Goal: Task Accomplishment & Management: Complete application form

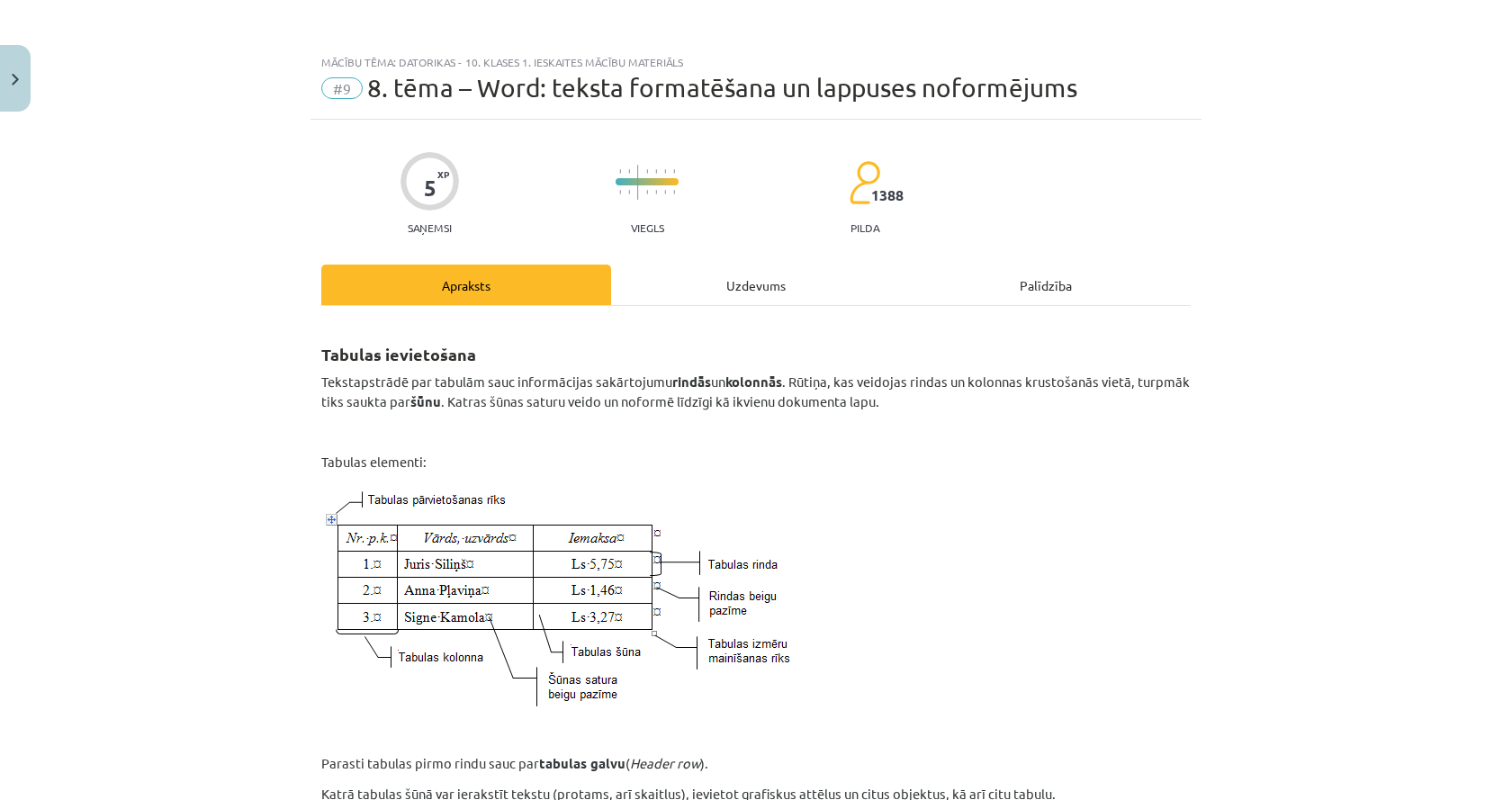
scroll to position [1351, 0]
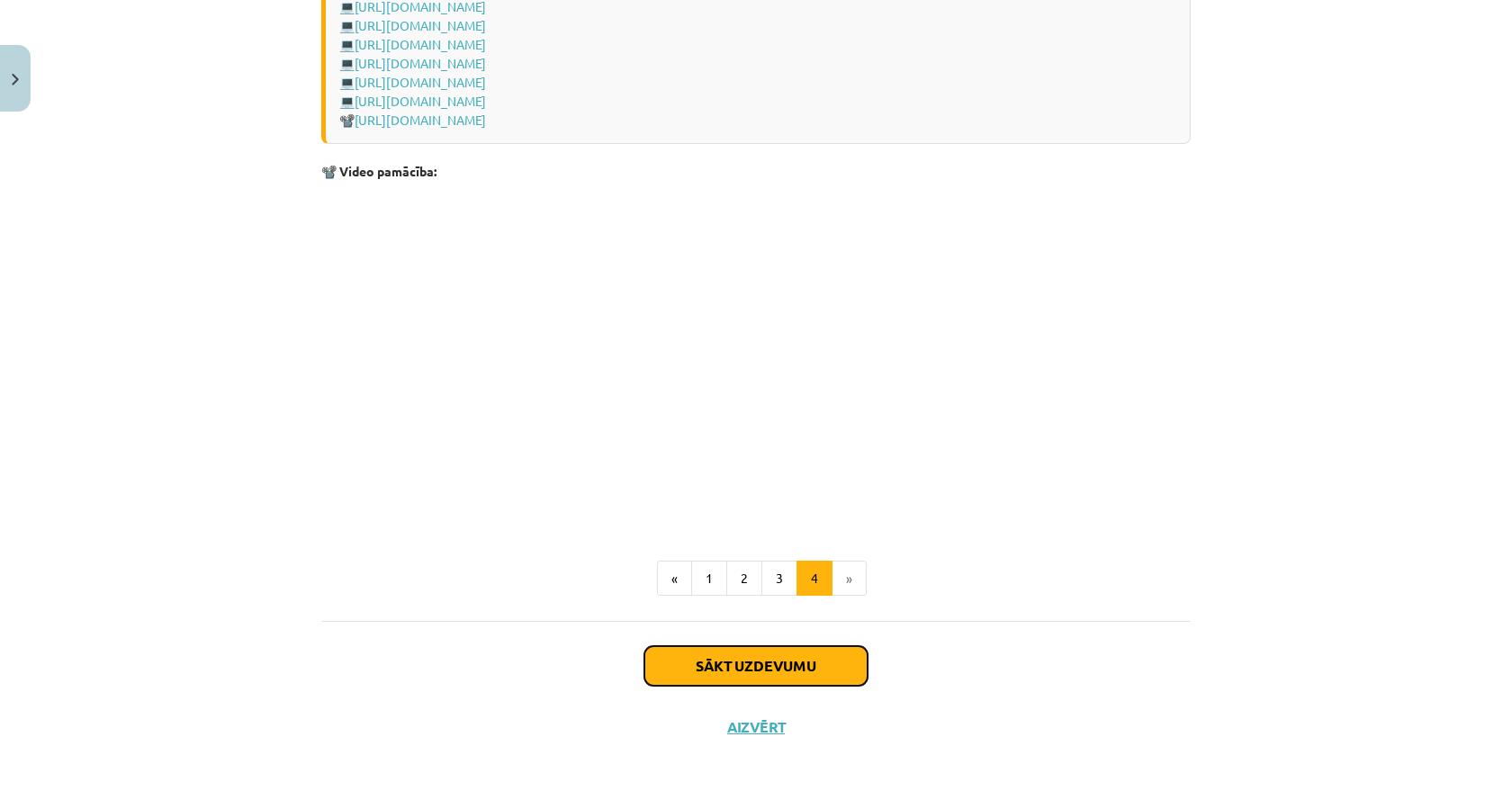
click at [840, 664] on button "Sākt uzdevumu" at bounding box center [756, 666] width 223 height 40
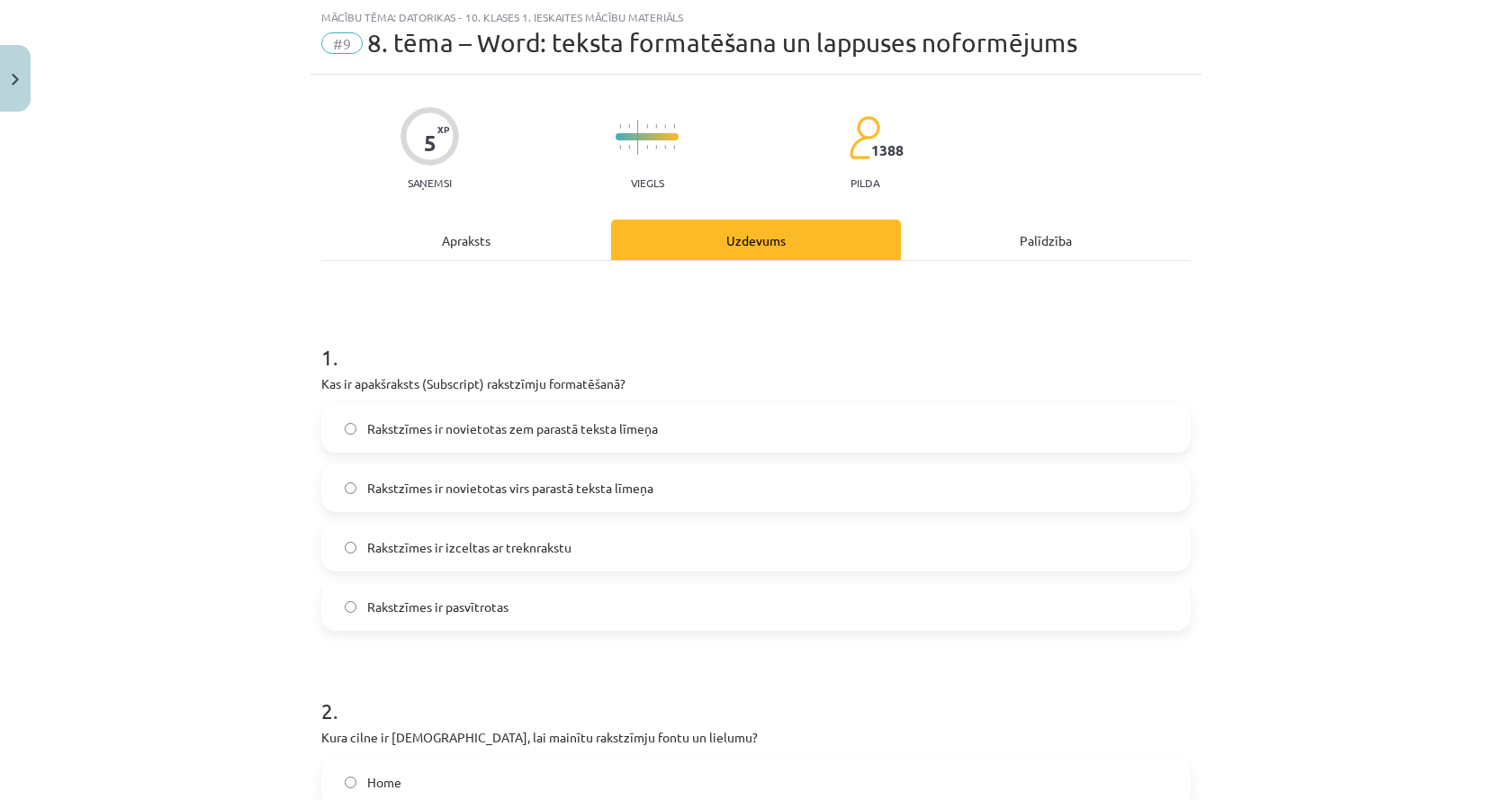
click at [82, 381] on div "Mācību tēma: Datorikas - 10. klases 1. ieskaites mācību materiāls #9 8. tēma – …" at bounding box center [756, 400] width 1512 height 800
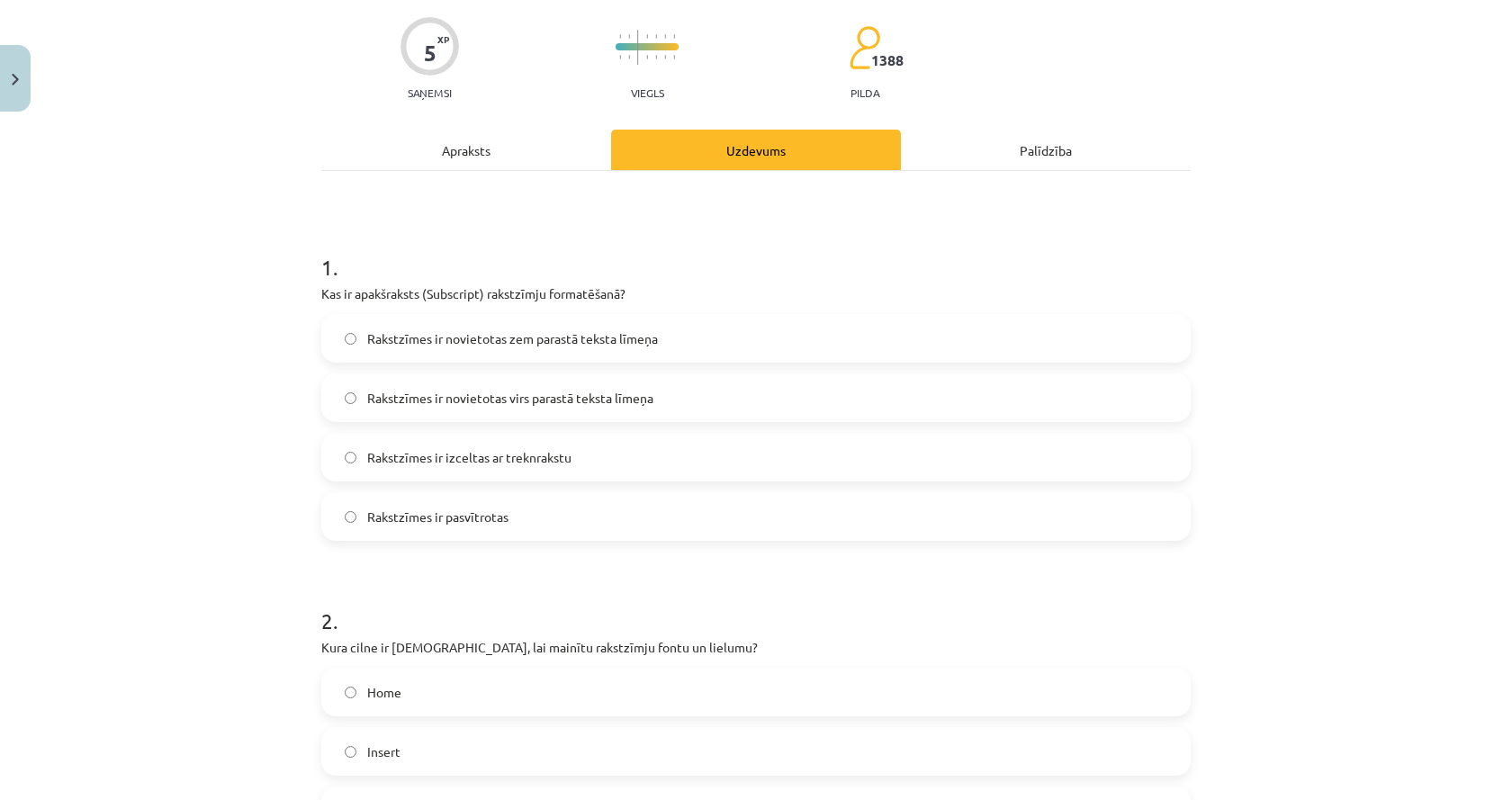
click at [487, 157] on div "Apraksts" at bounding box center [466, 150] width 290 height 41
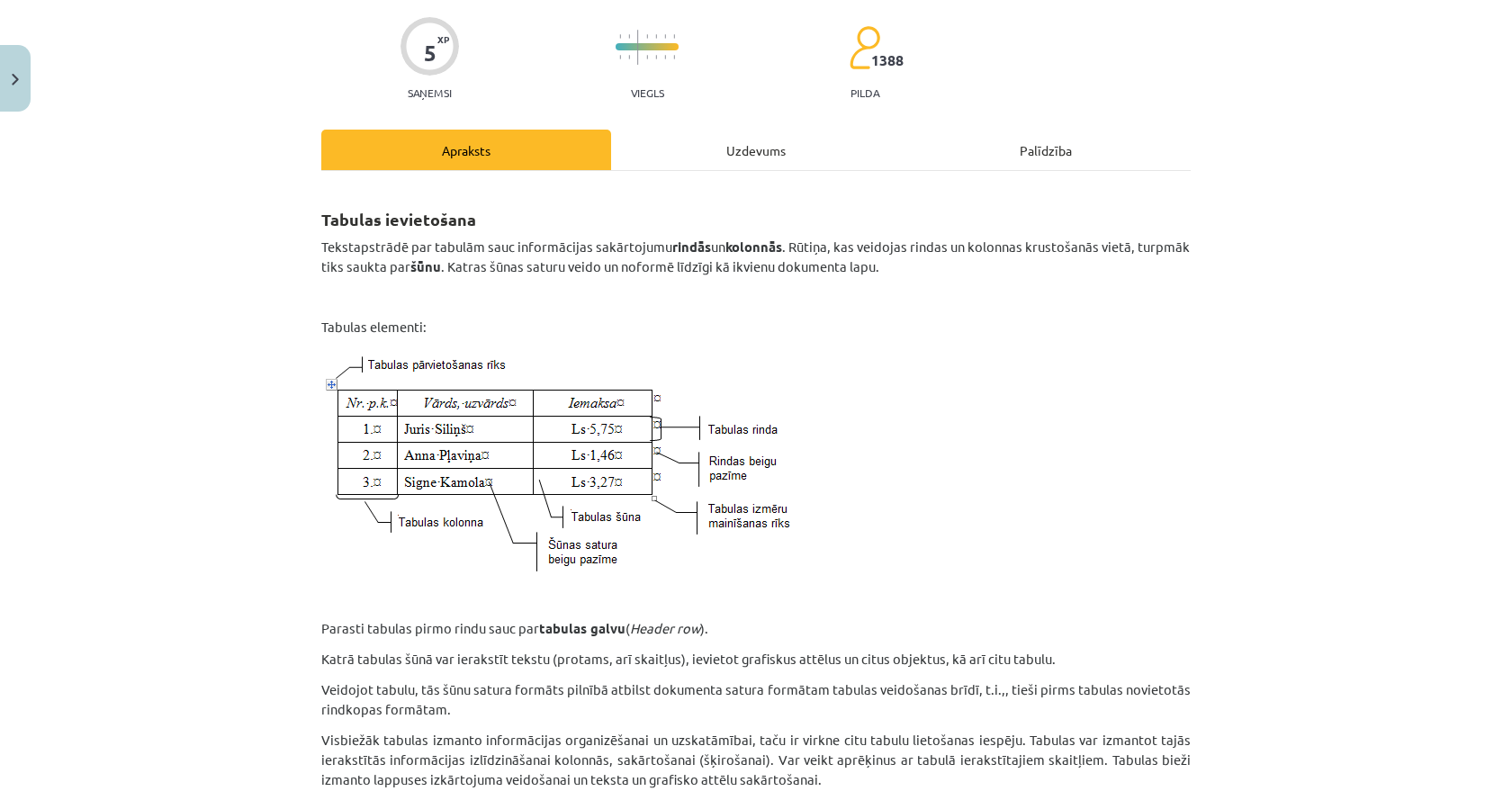
scroll to position [45, 0]
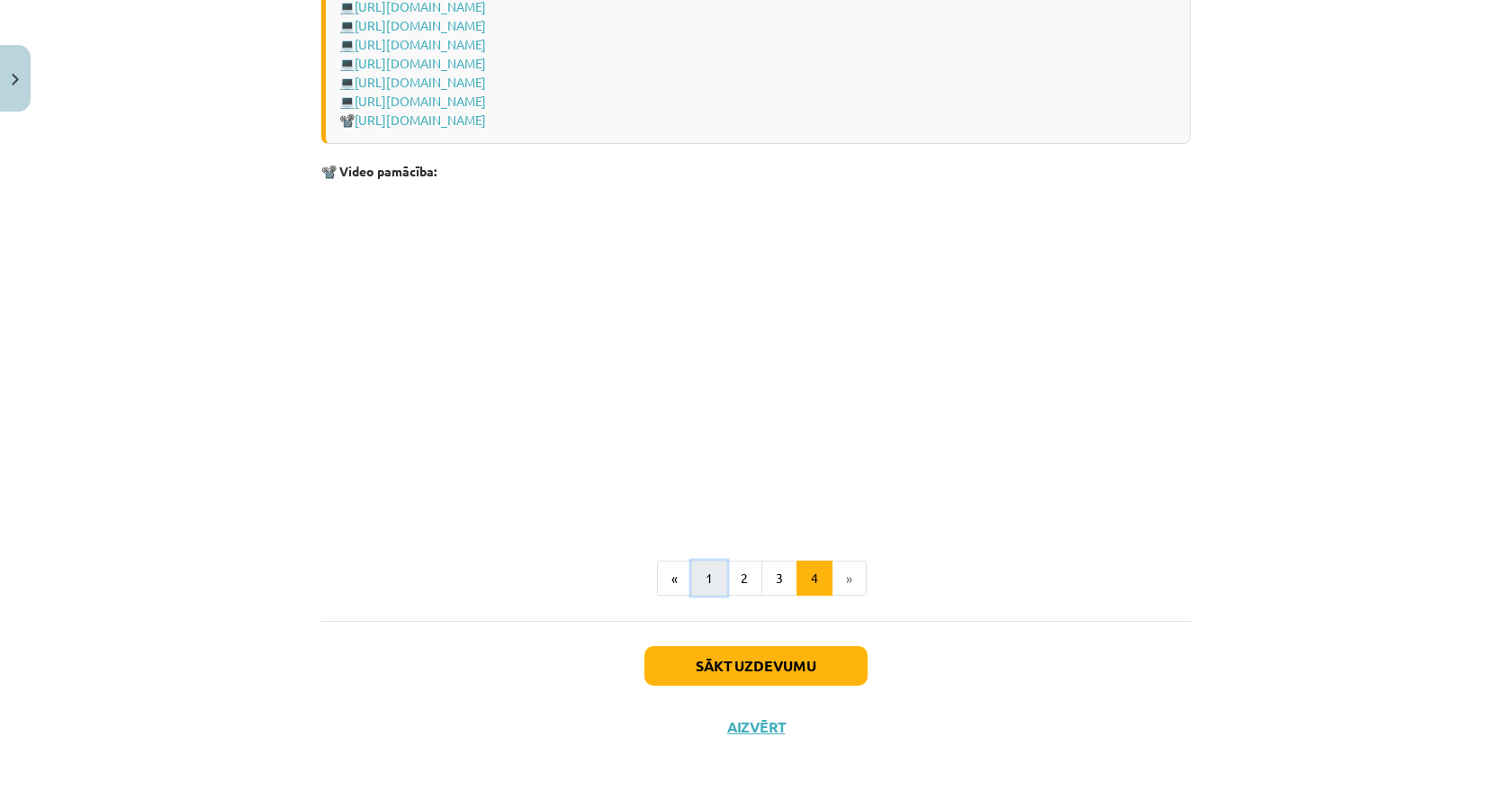
click at [712, 588] on button "1" at bounding box center [710, 579] width 36 height 36
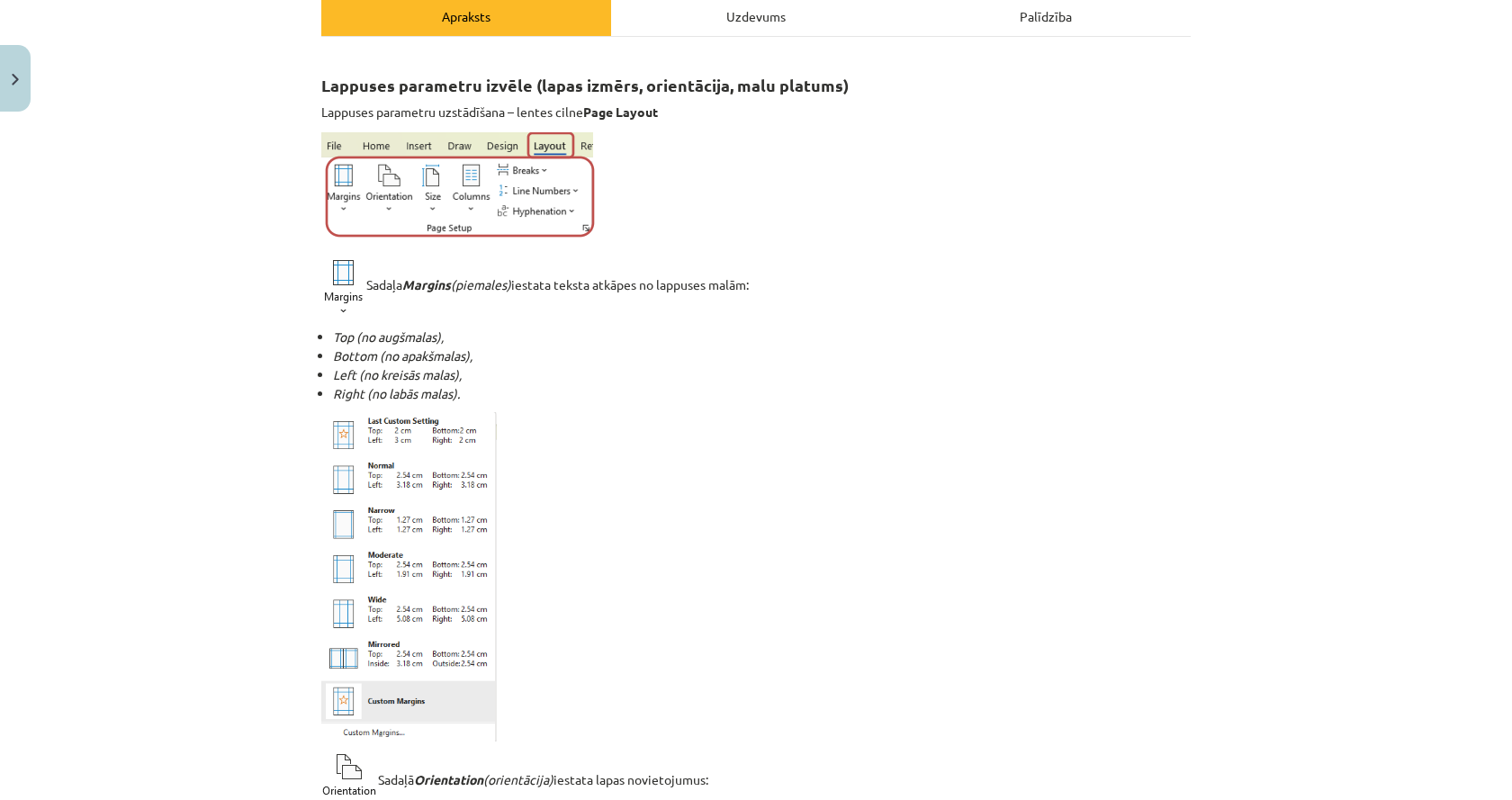
scroll to position [0, 0]
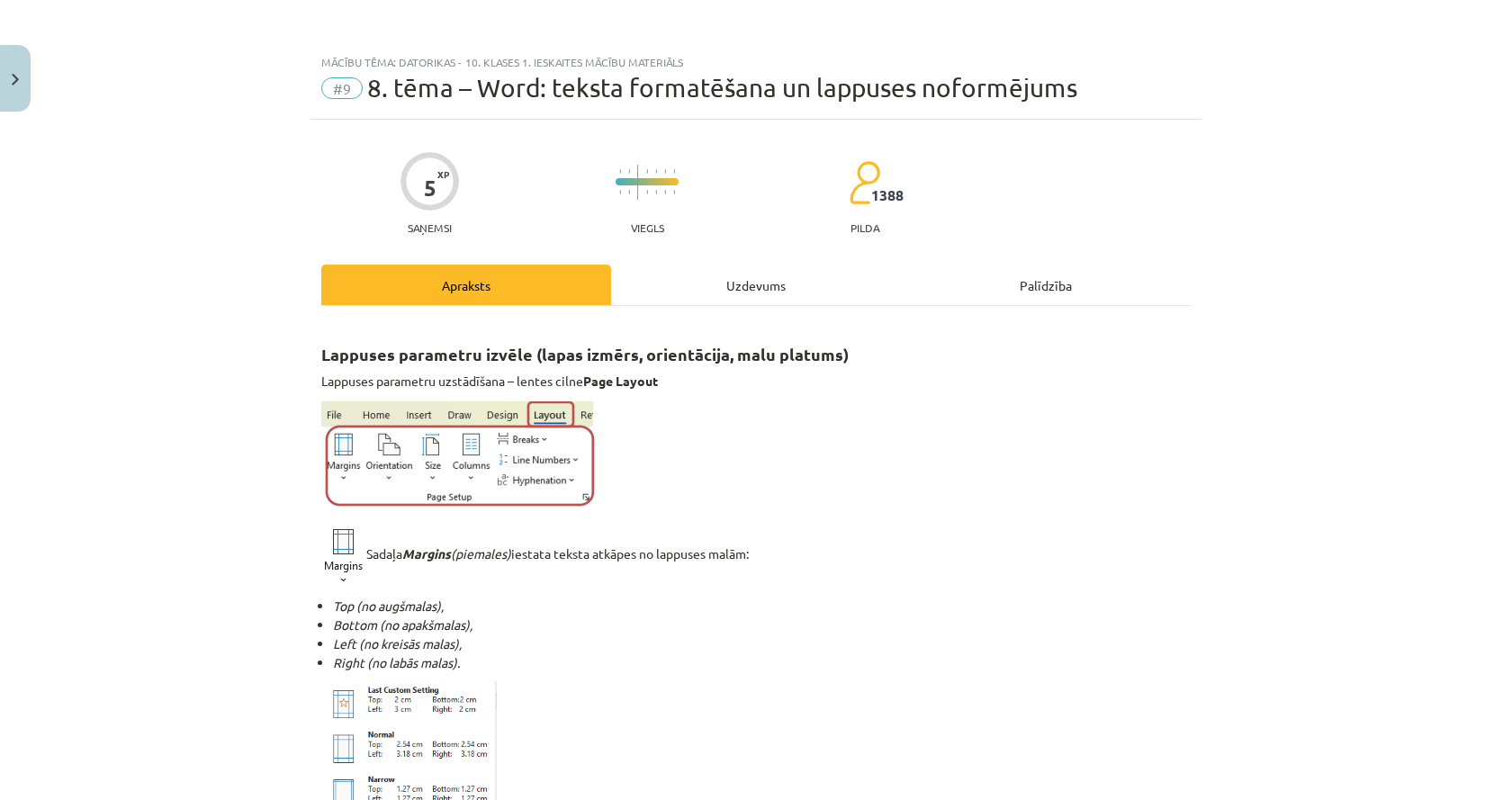
click at [779, 291] on div "Uzdevums" at bounding box center [756, 284] width 290 height 41
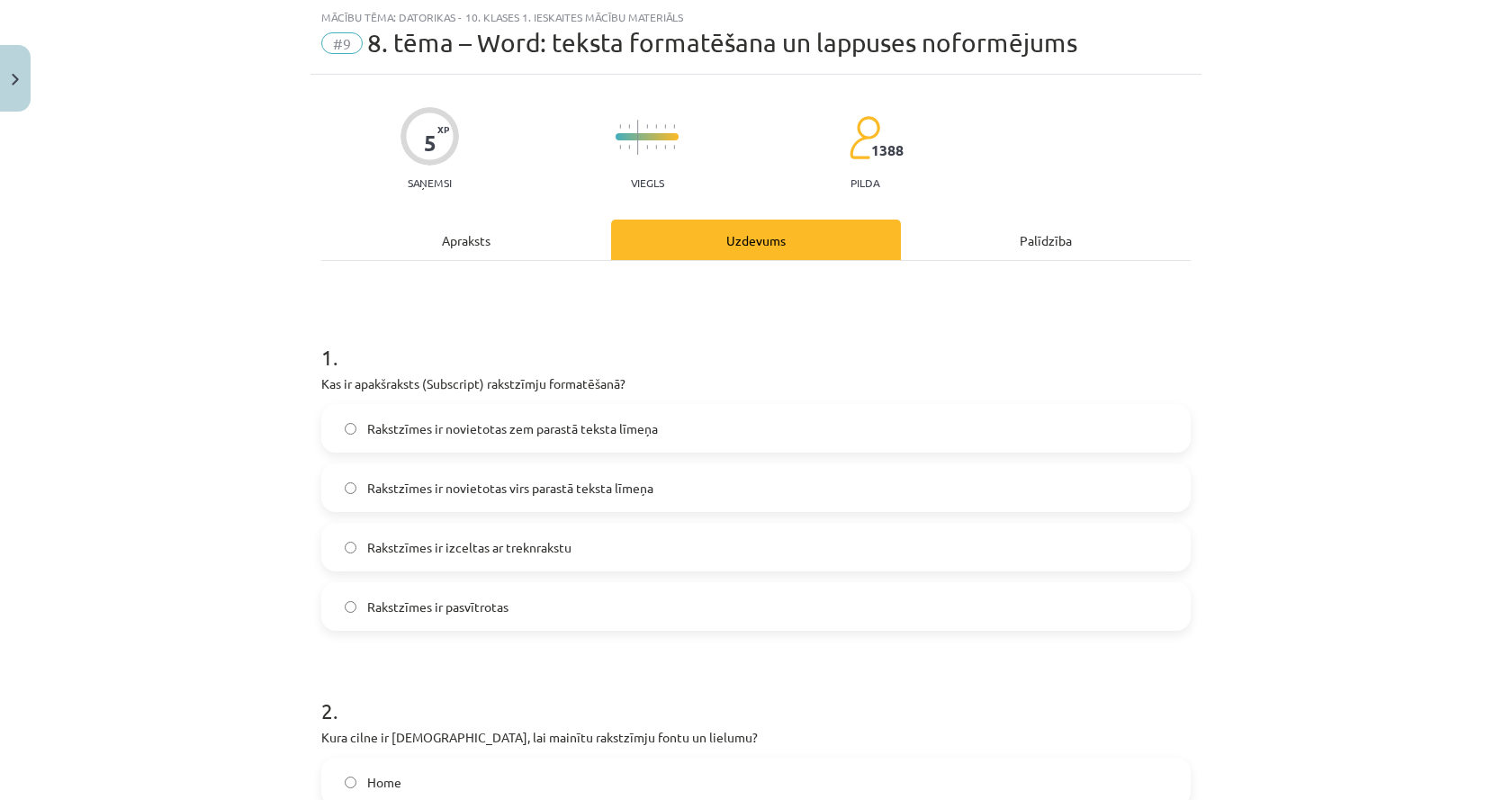
click at [441, 221] on div "Apraksts" at bounding box center [466, 239] width 290 height 41
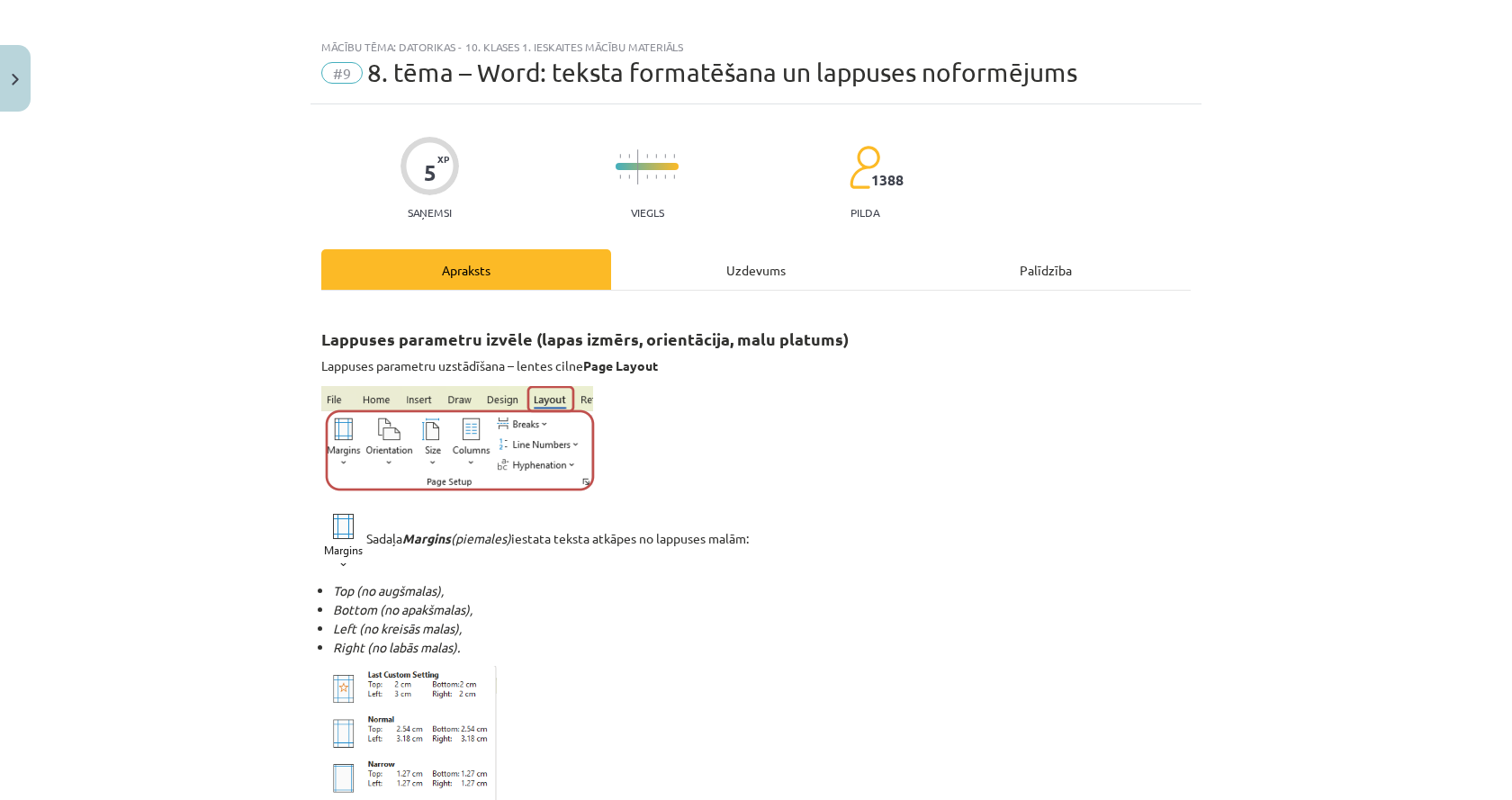
scroll to position [0, 0]
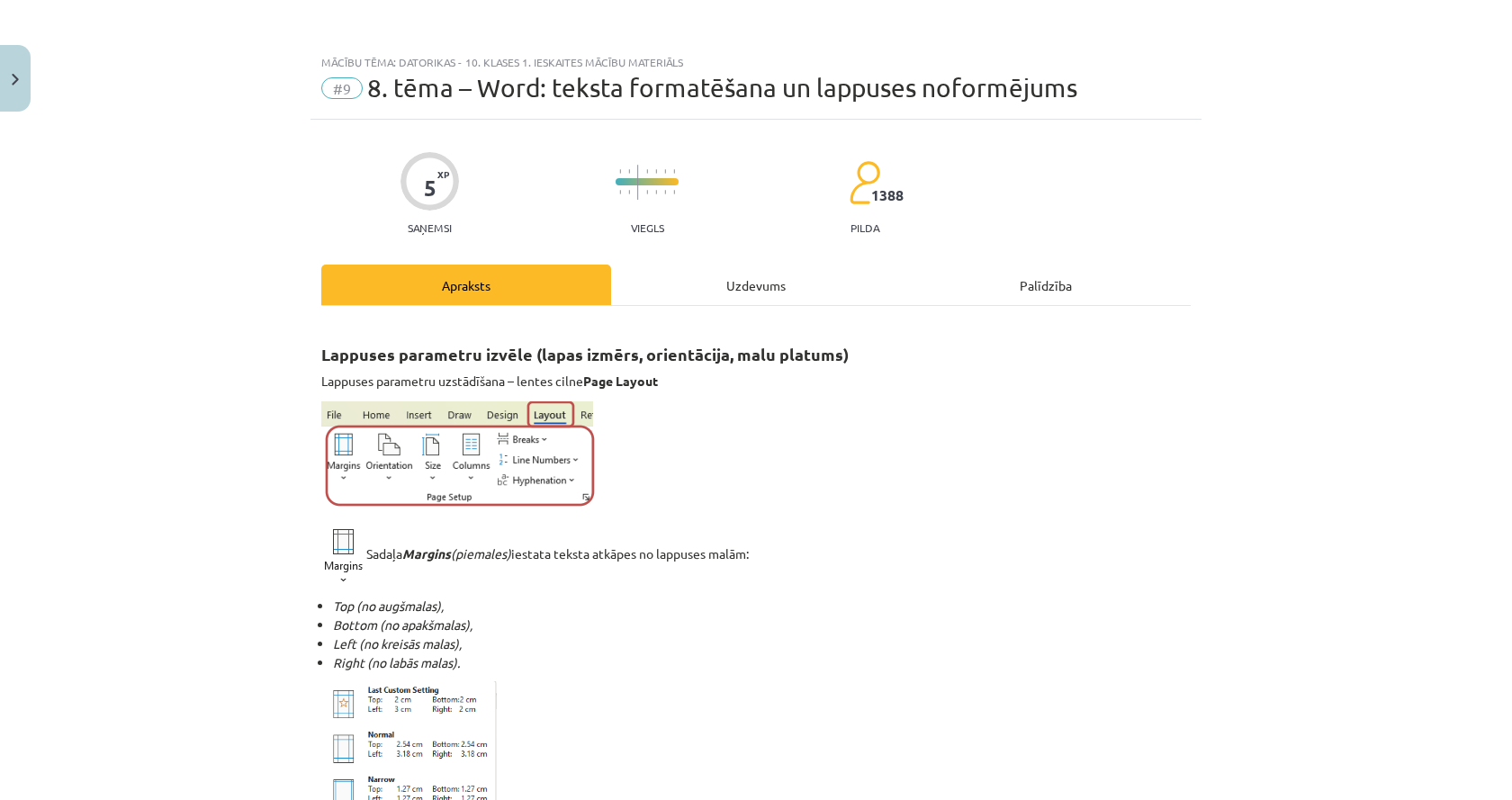
click at [732, 269] on div "Uzdevums" at bounding box center [756, 284] width 290 height 41
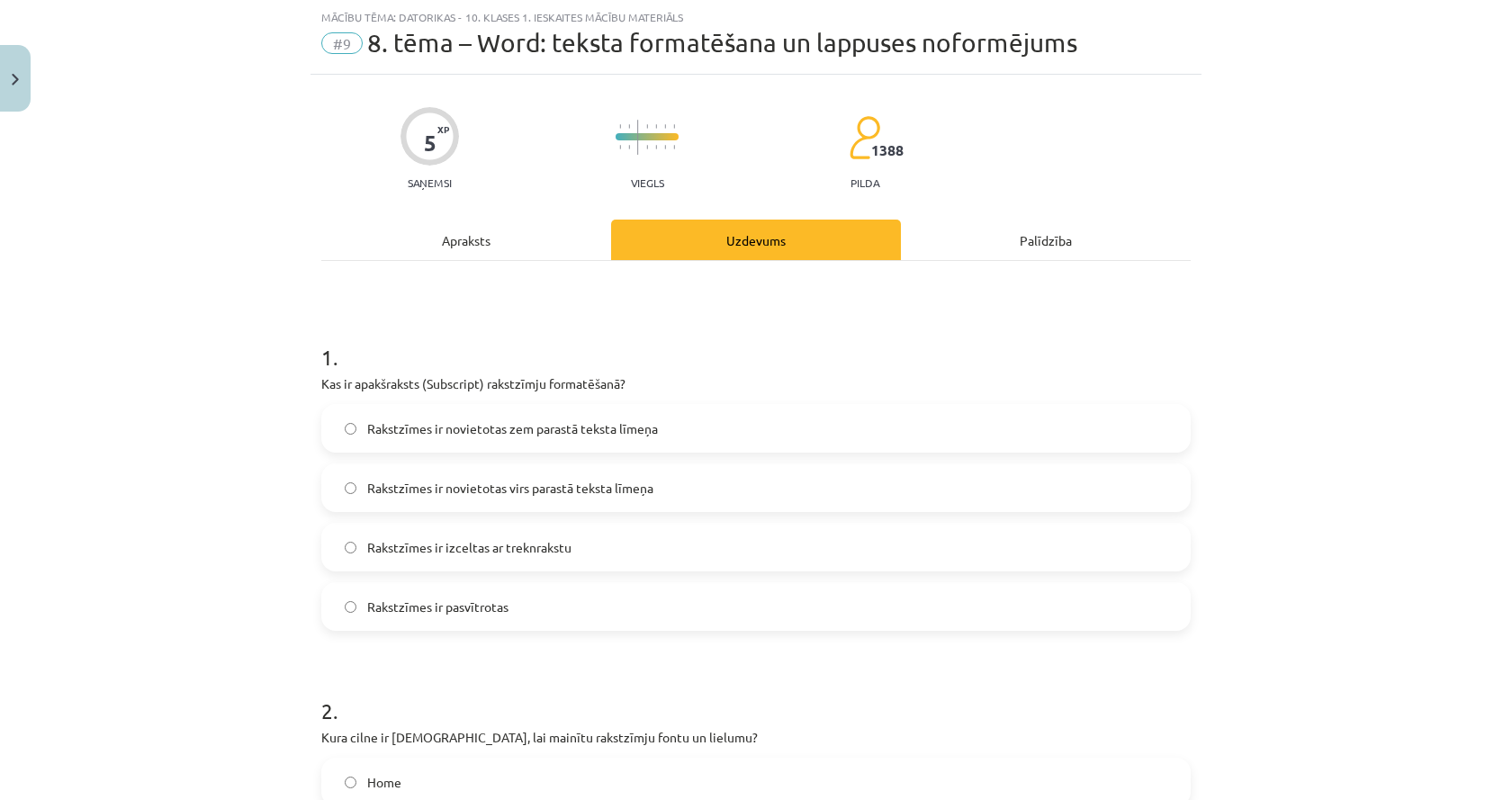
click at [408, 444] on label "Rakstzīmes ir novietotas zem parastā teksta līmeņa" at bounding box center [756, 429] width 866 height 45
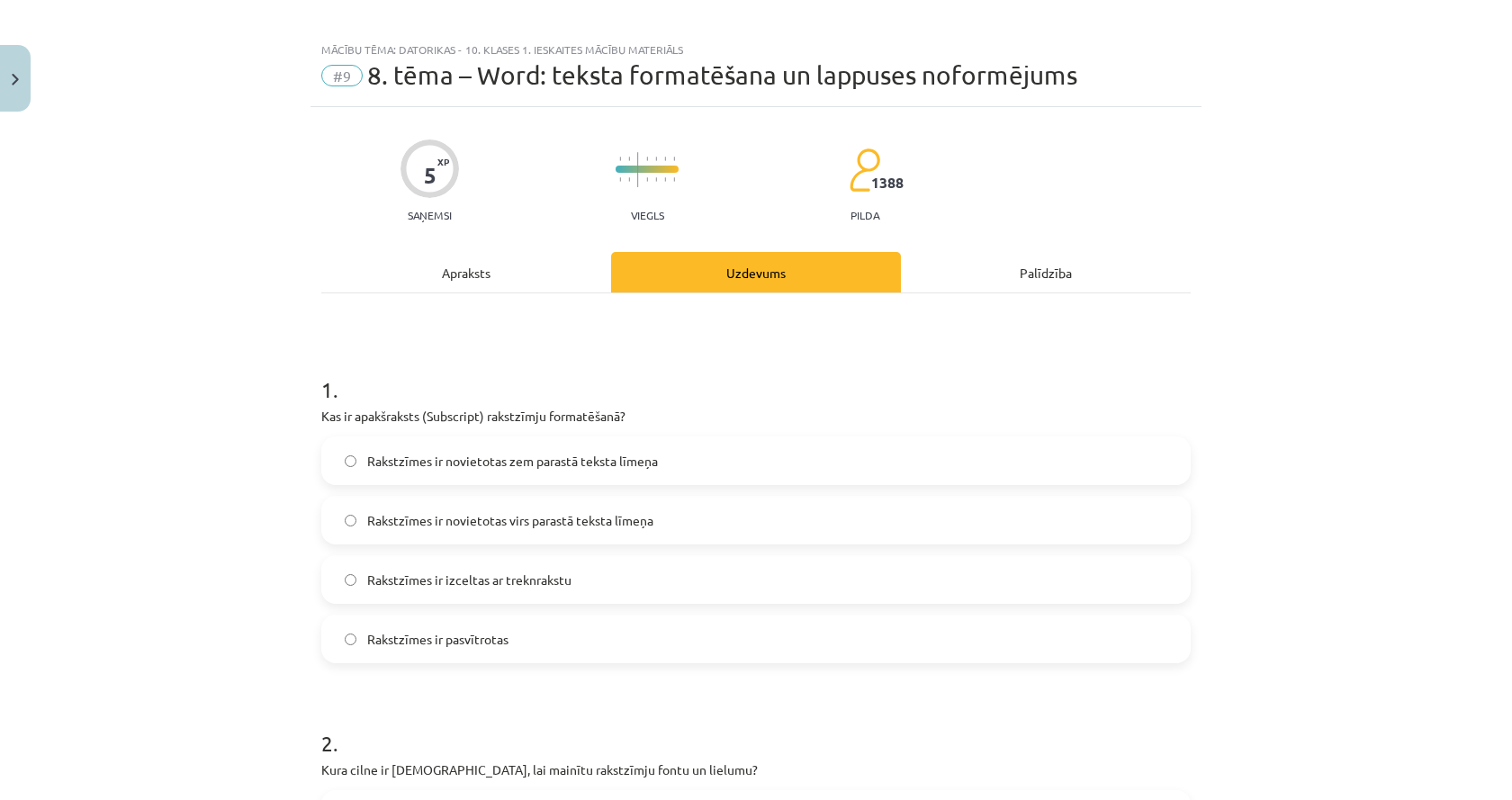
scroll to position [0, 0]
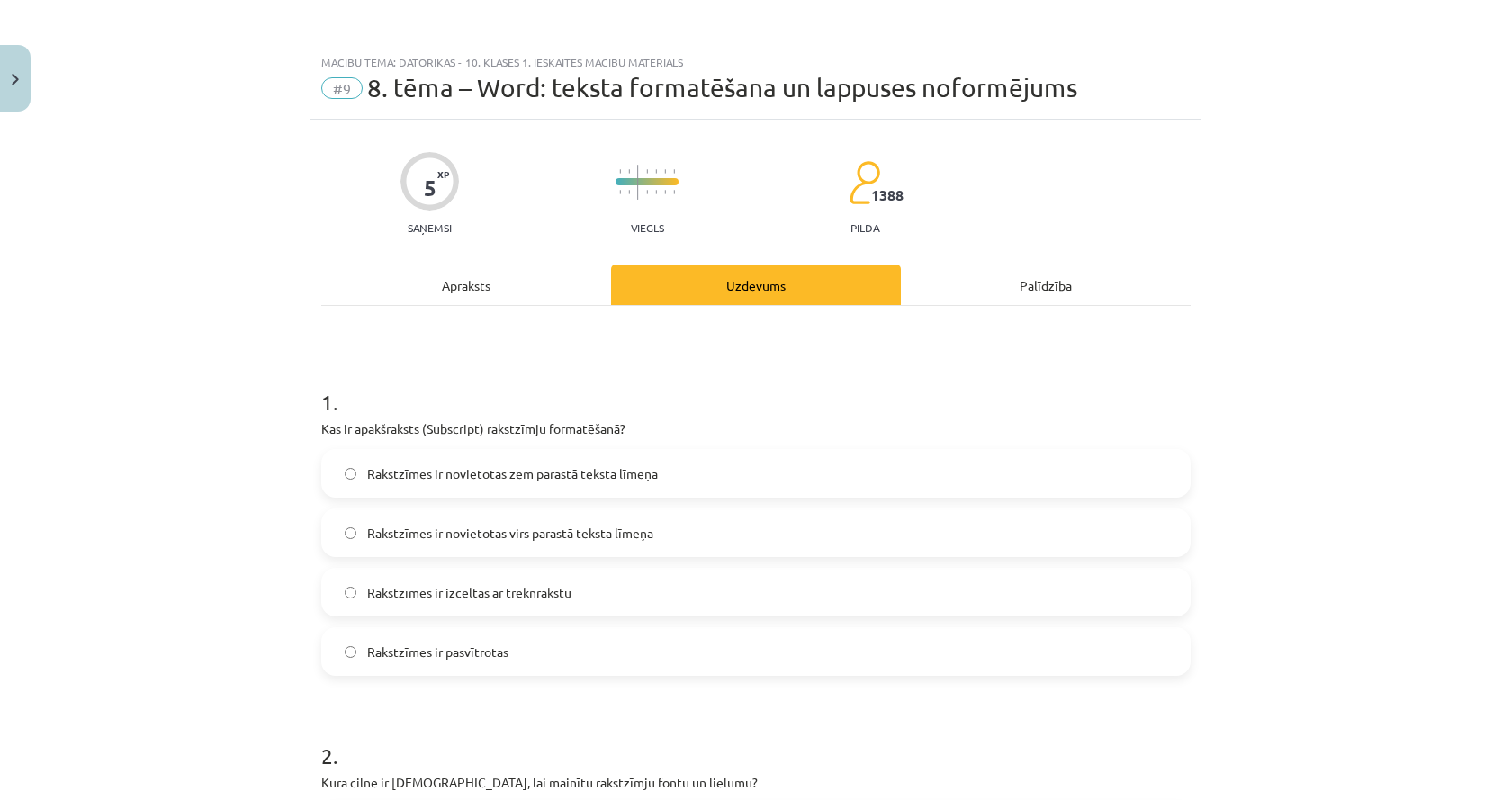
click at [519, 291] on div "Apraksts" at bounding box center [466, 284] width 290 height 41
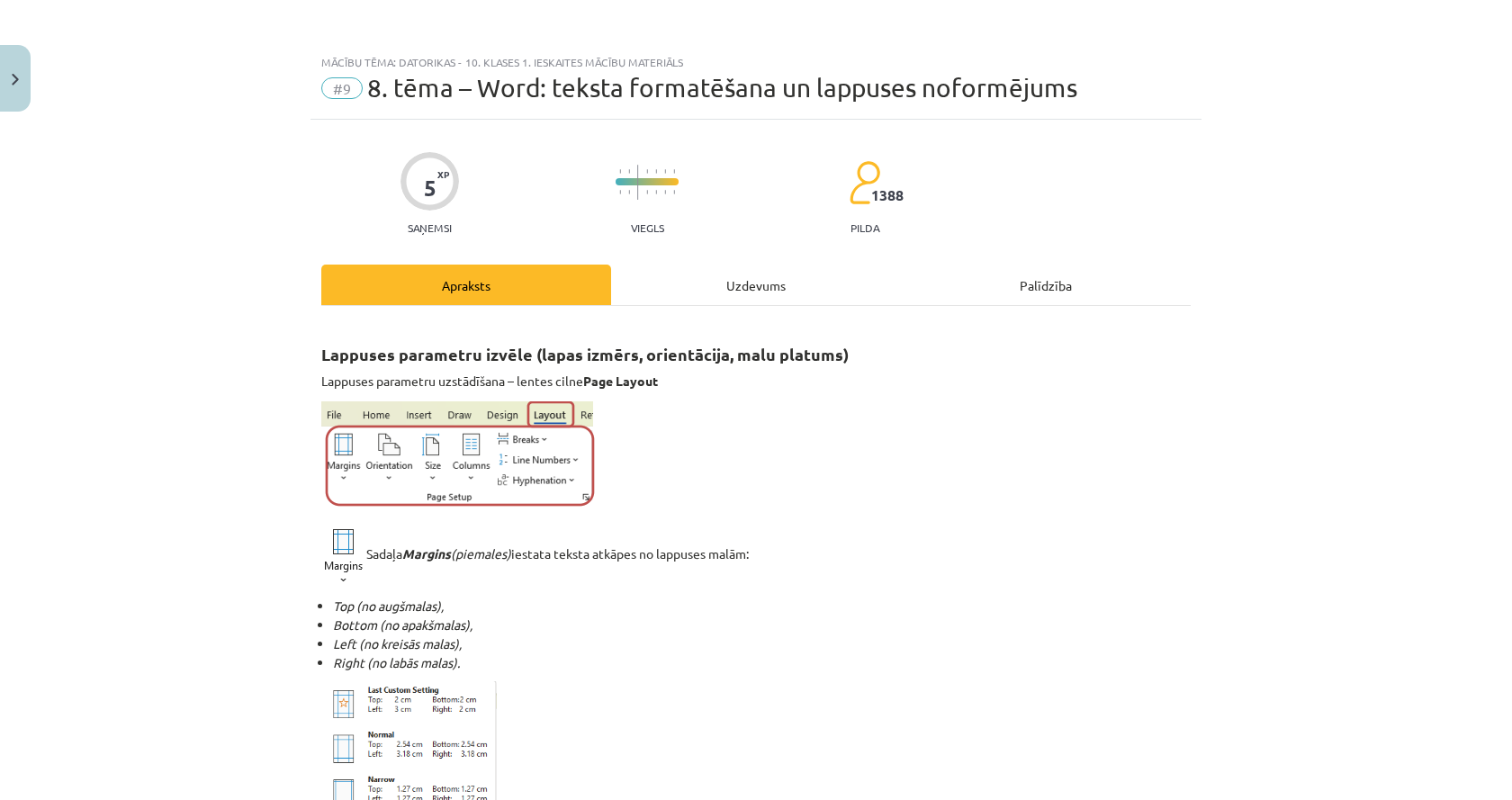
click at [715, 283] on div "Uzdevums" at bounding box center [756, 284] width 290 height 41
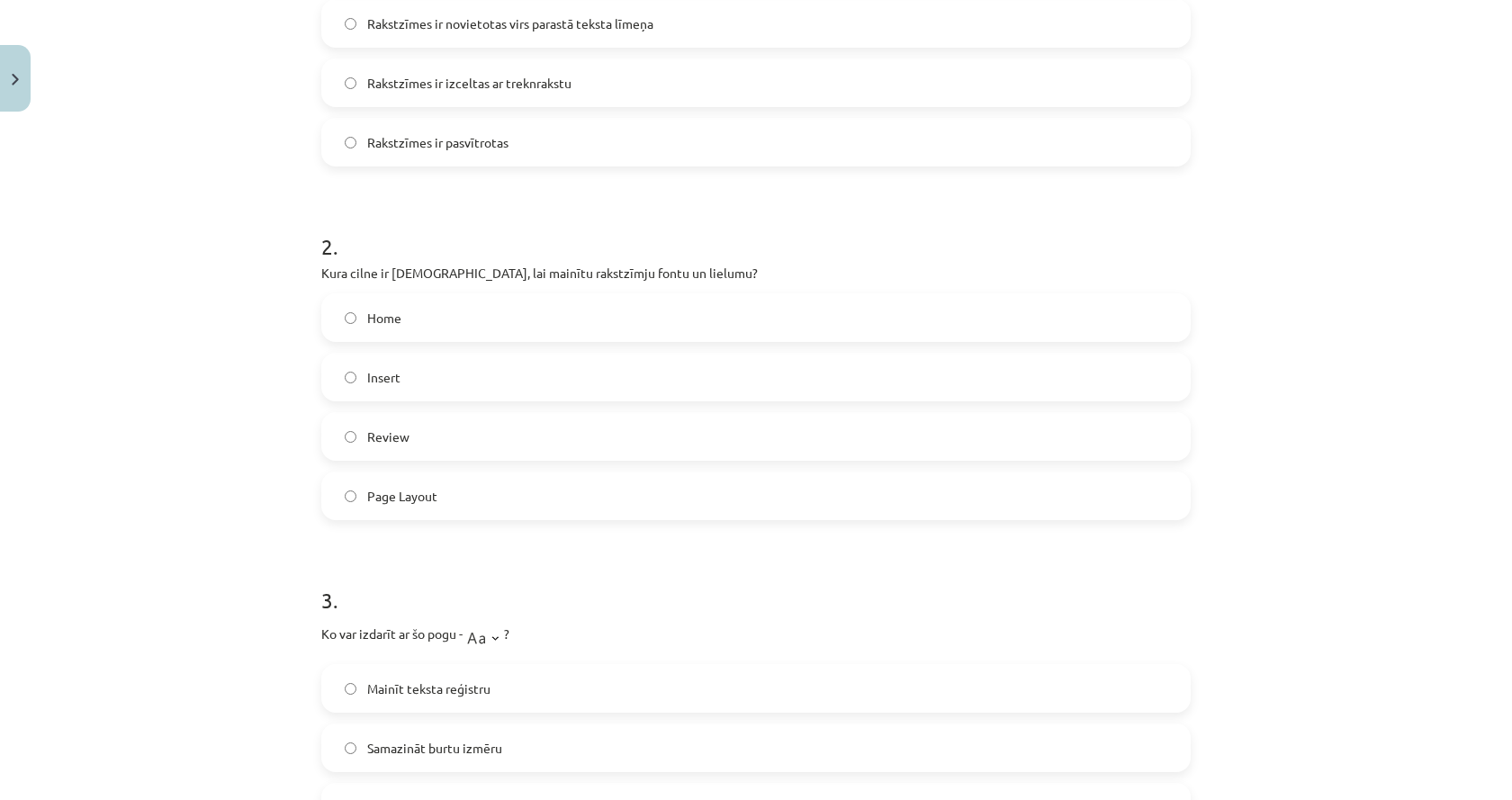
scroll to position [585, 0]
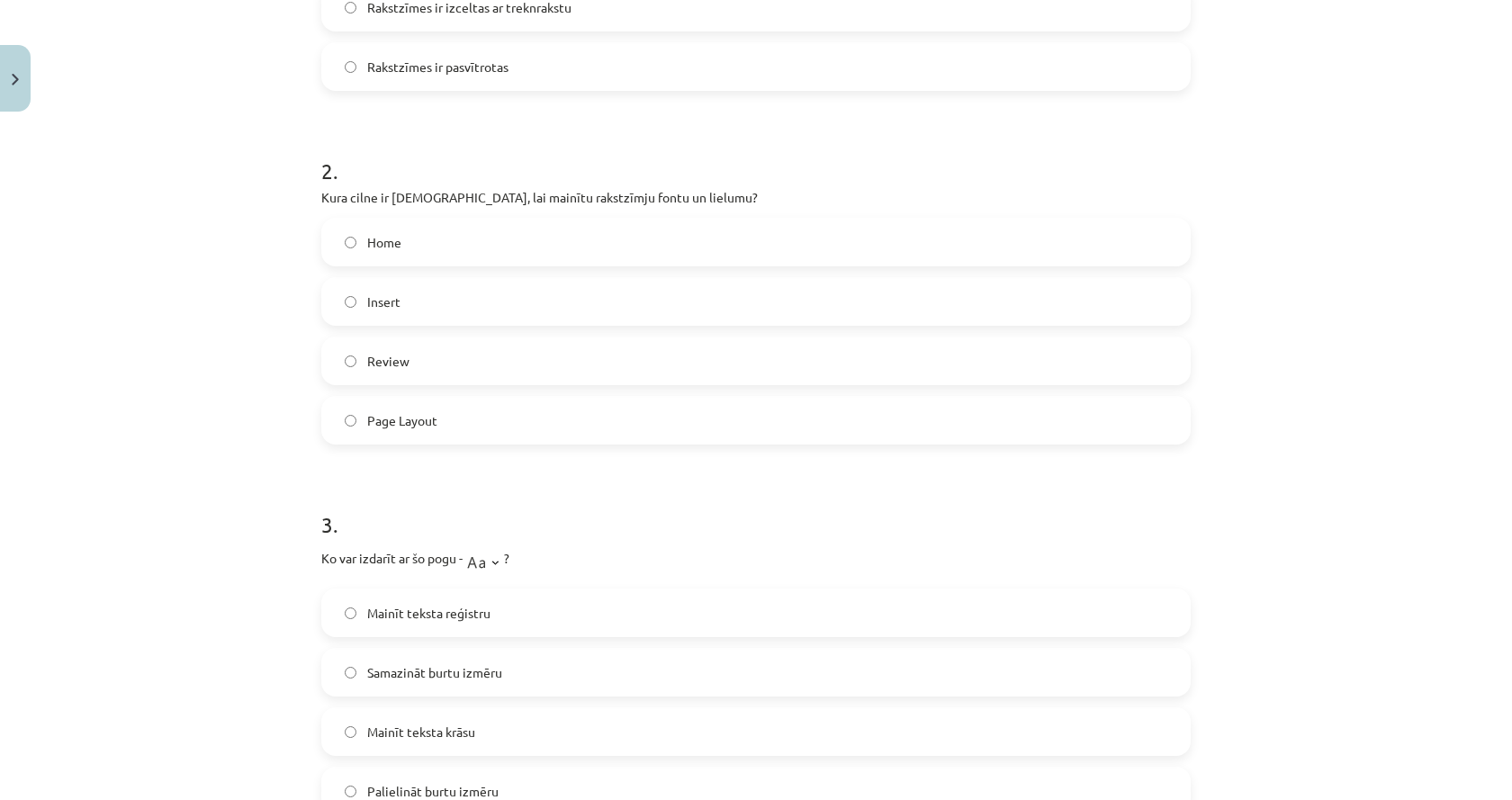
click at [428, 238] on label "Home" at bounding box center [756, 242] width 866 height 45
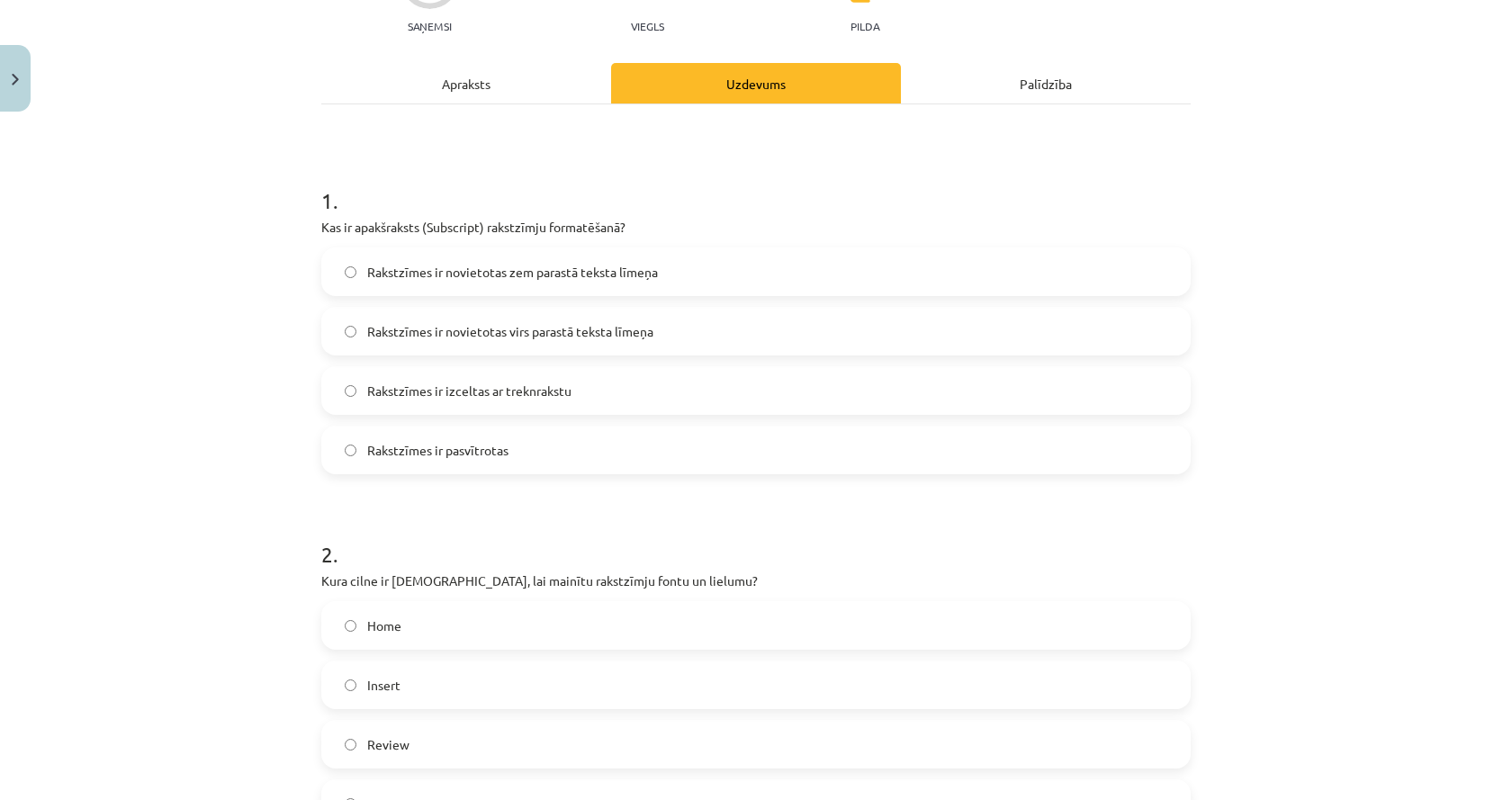
scroll to position [0, 0]
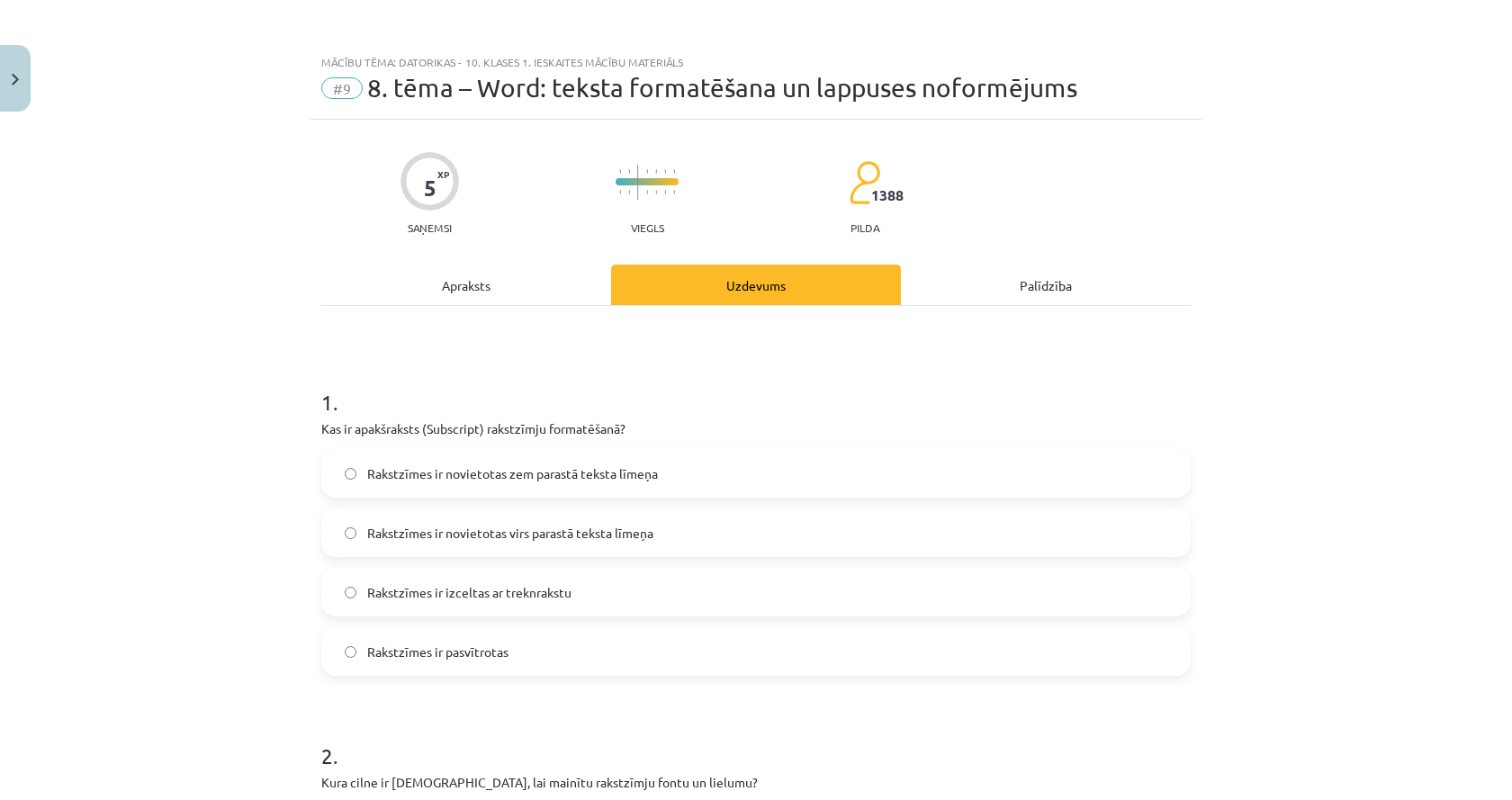
click at [404, 289] on div "Apraksts" at bounding box center [466, 284] width 290 height 41
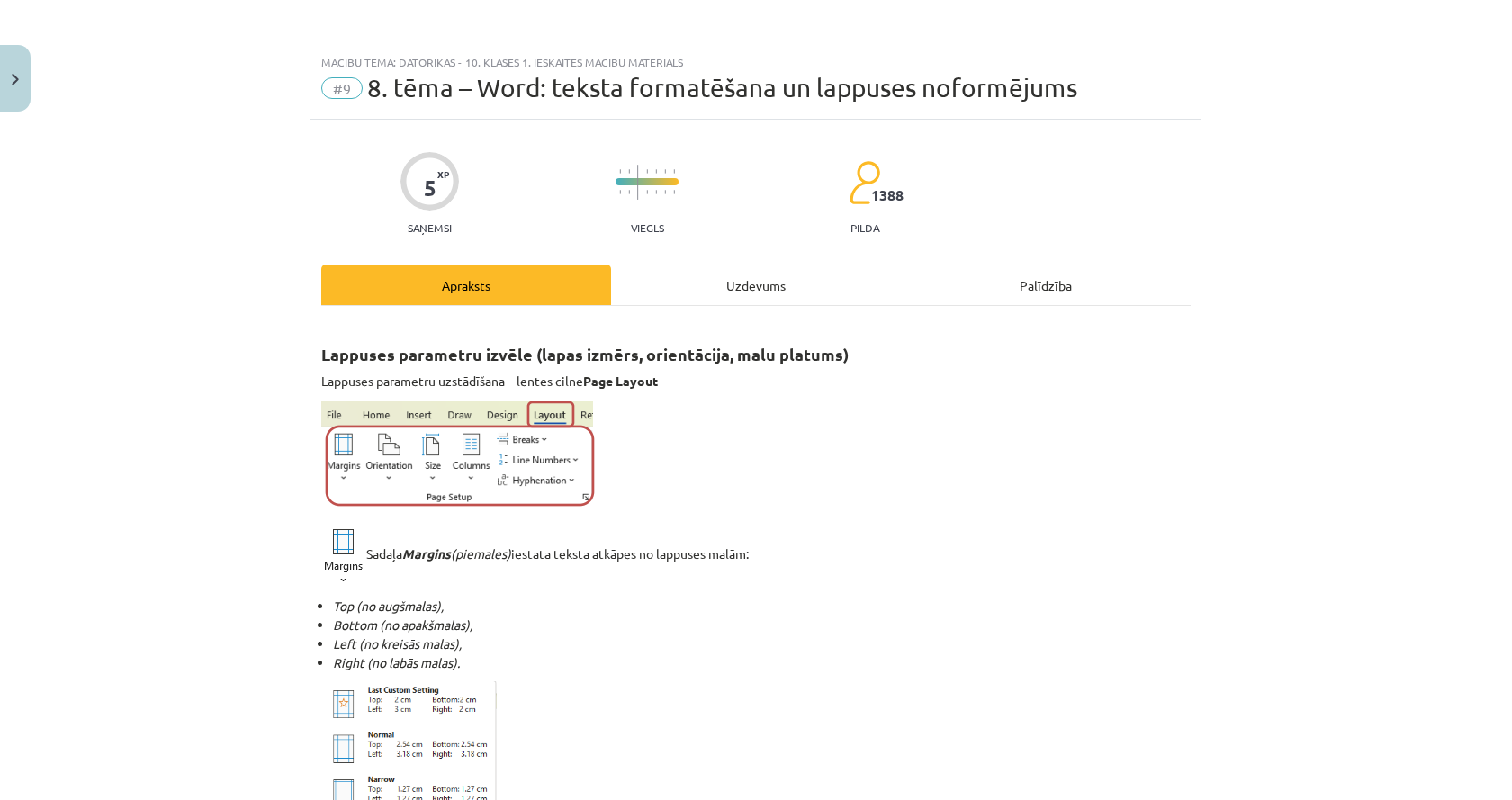
click at [776, 268] on div "Uzdevums" at bounding box center [756, 284] width 290 height 41
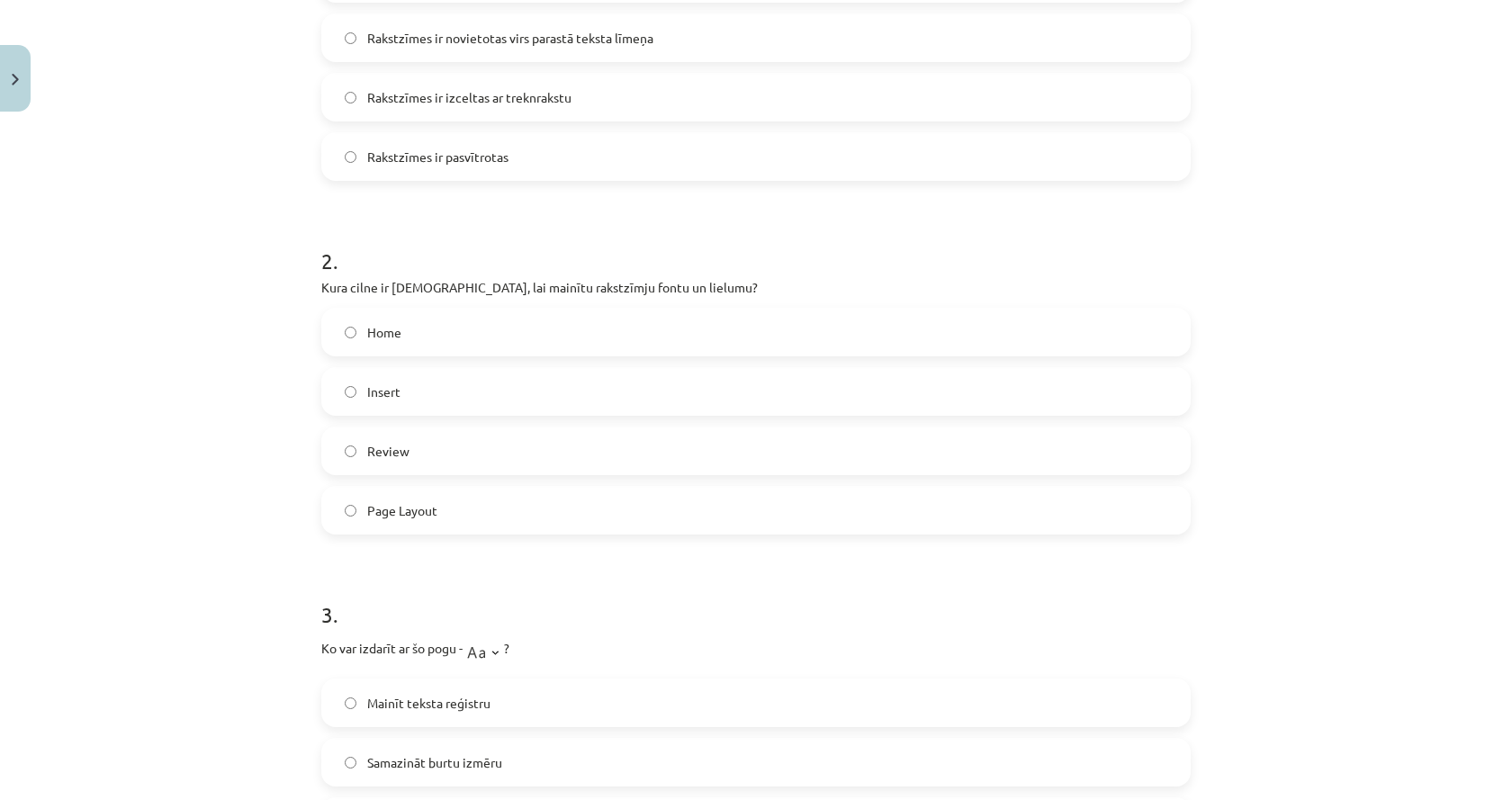
scroll to position [675, 0]
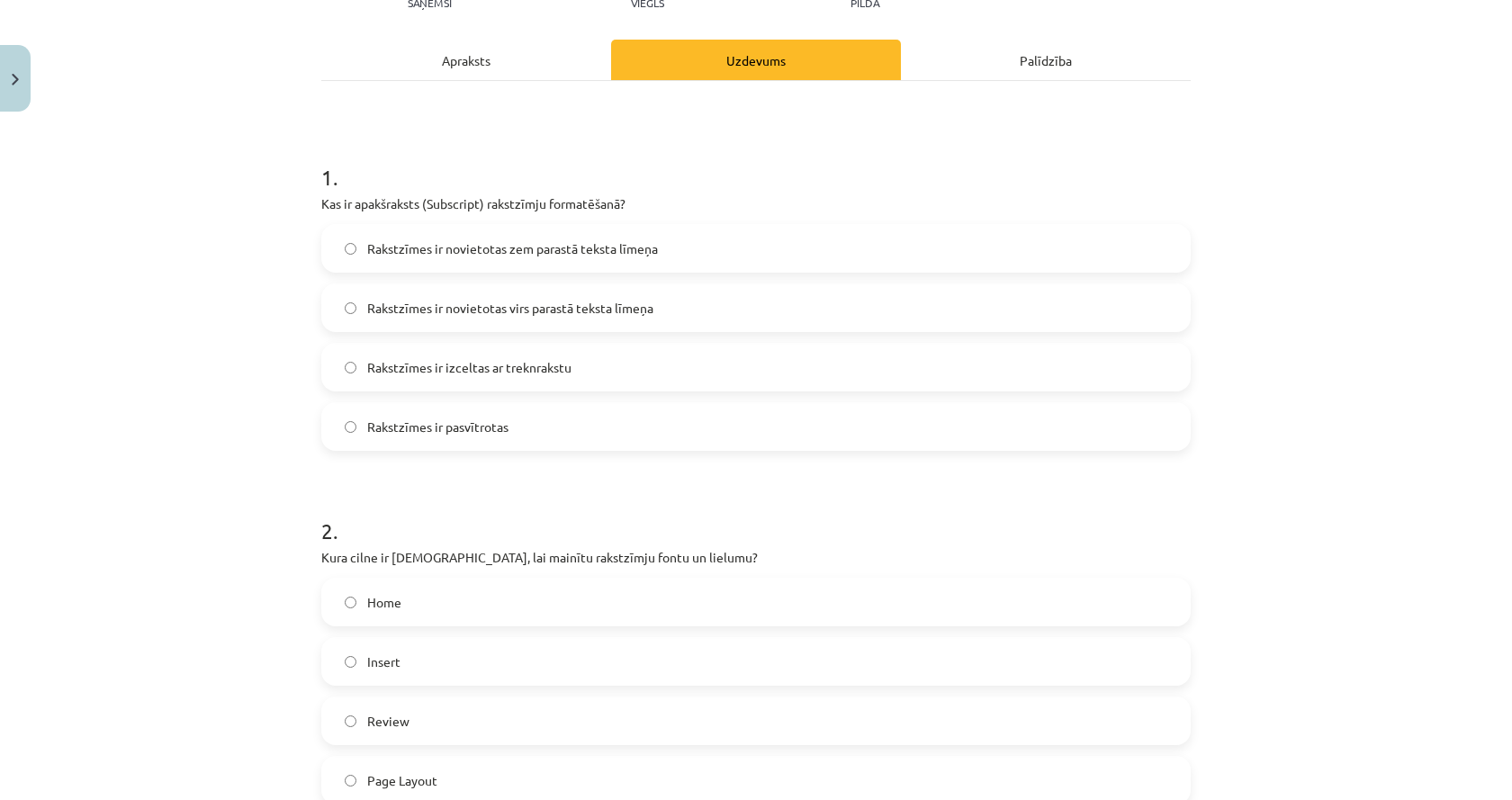
click at [471, 61] on div "Apraksts" at bounding box center [466, 60] width 290 height 41
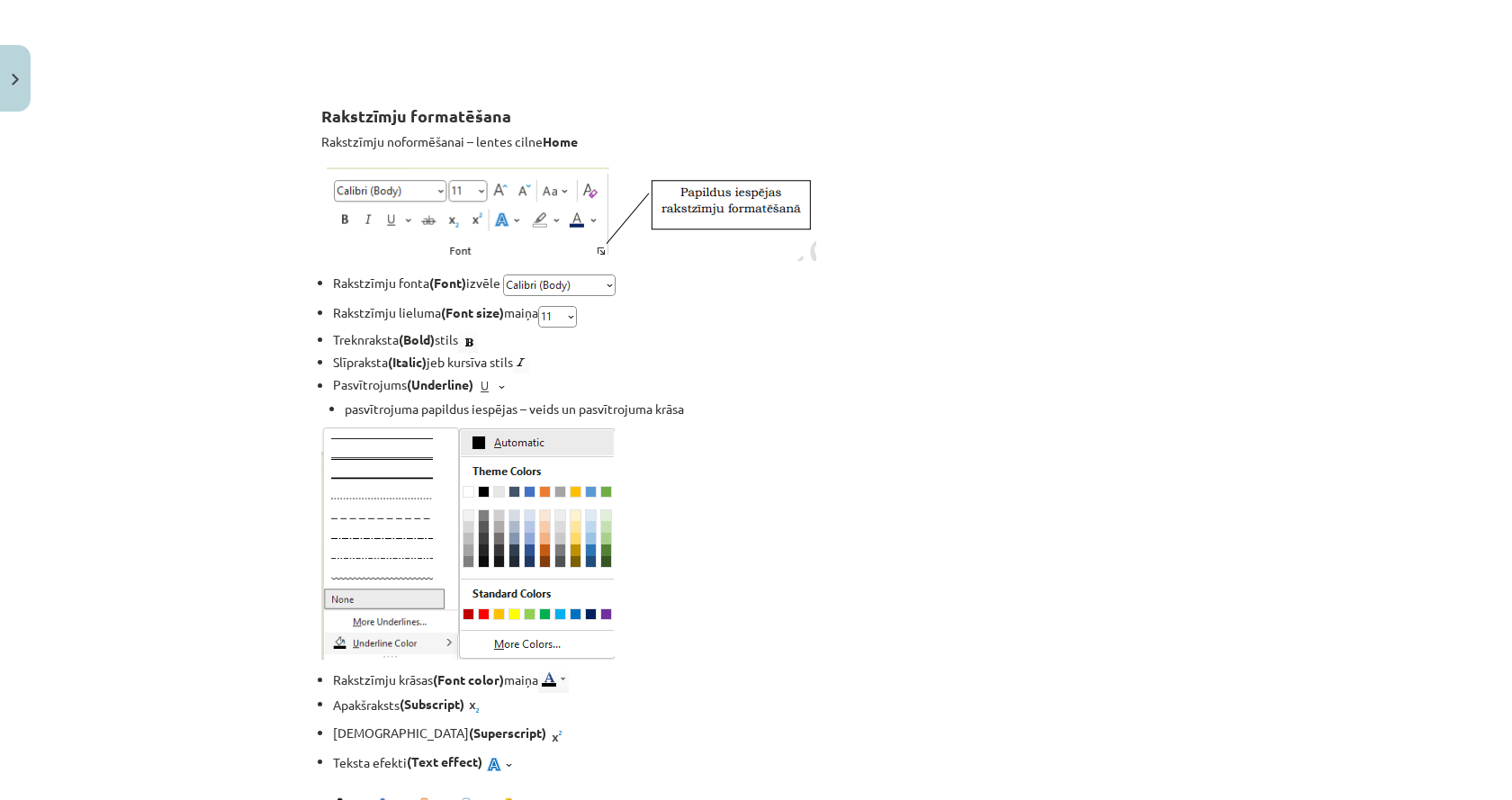
scroll to position [2746, 0]
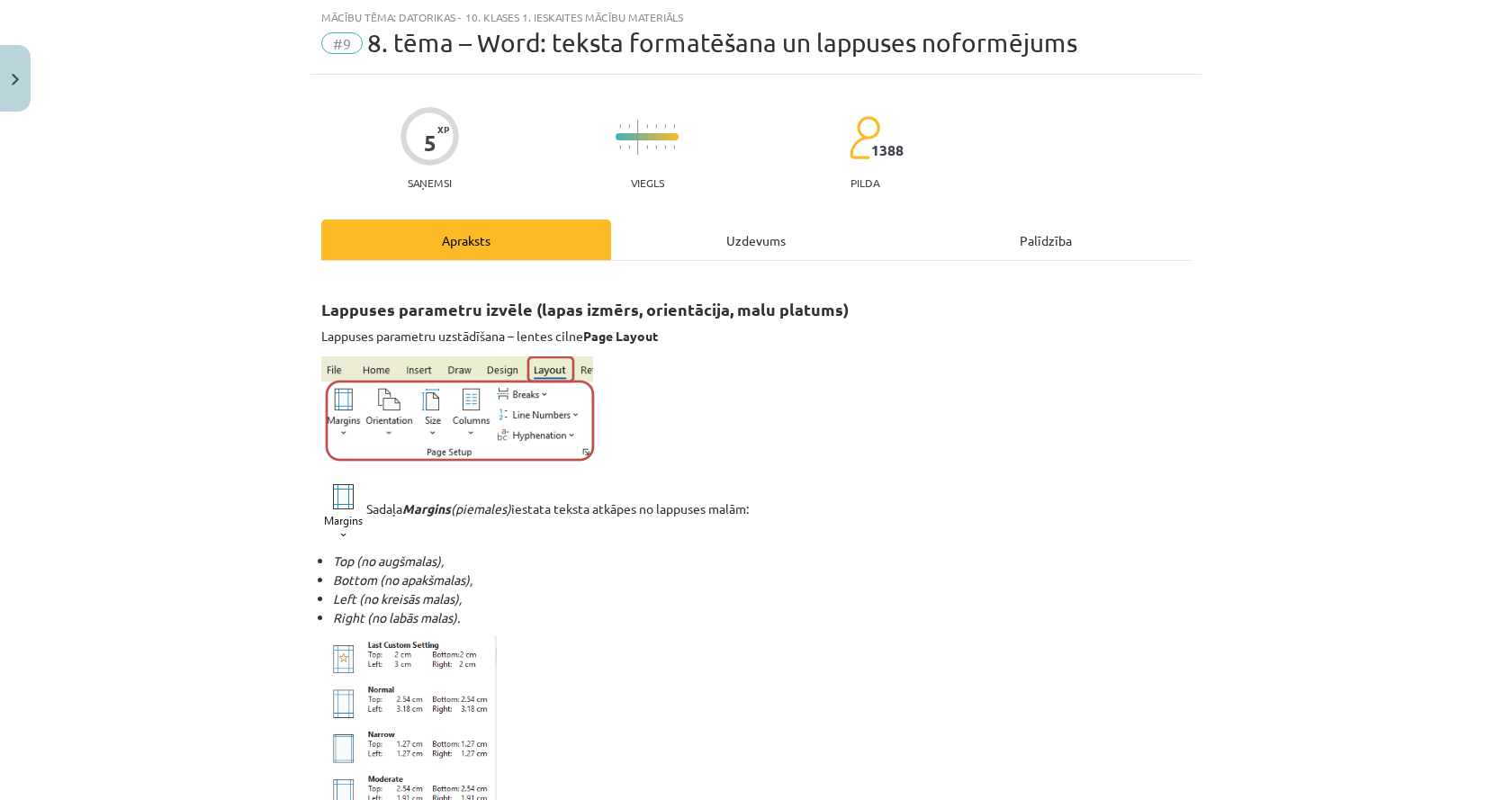
click at [753, 257] on div "Uzdevums" at bounding box center [756, 239] width 290 height 41
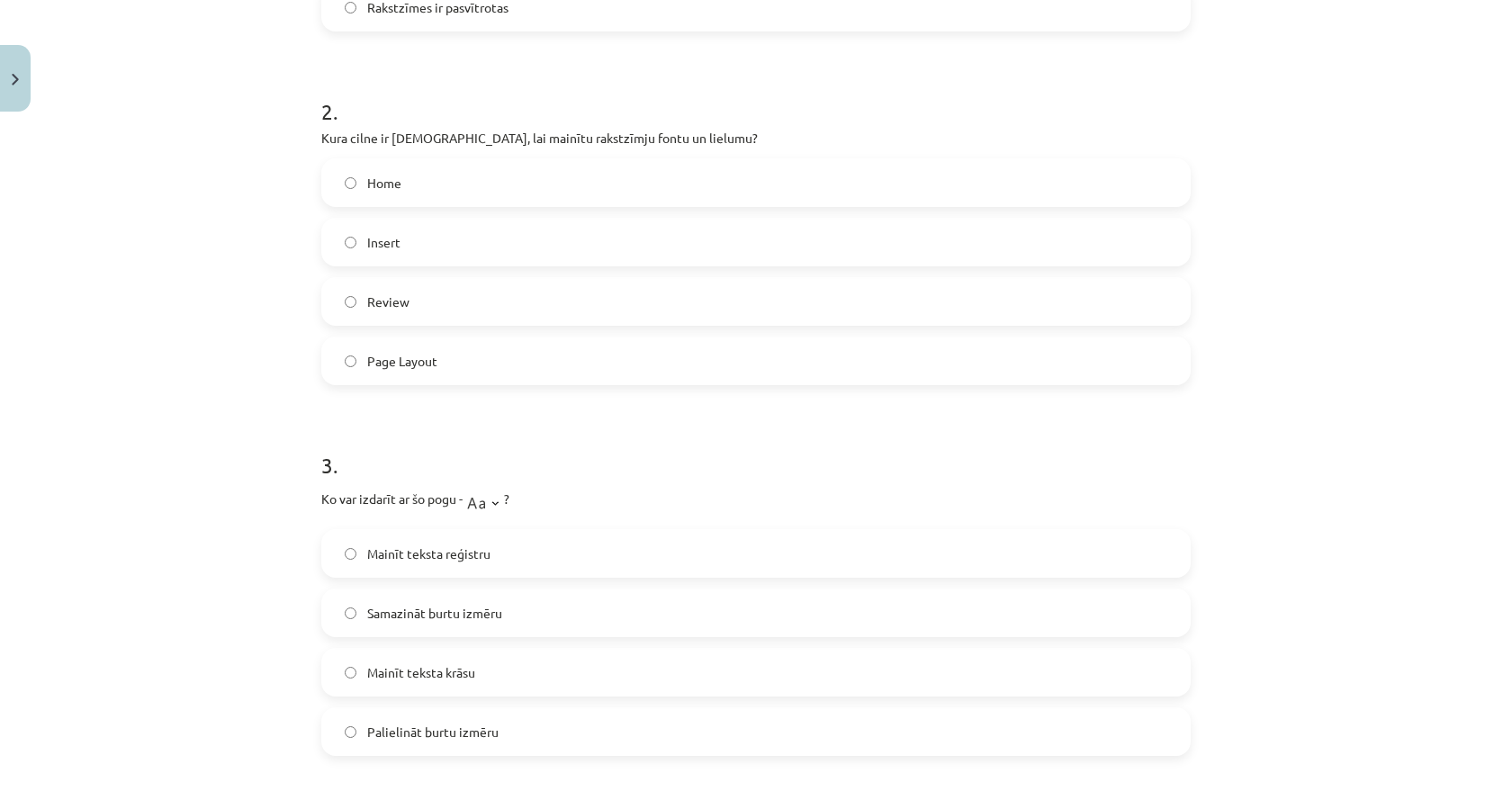
scroll to position [675, 0]
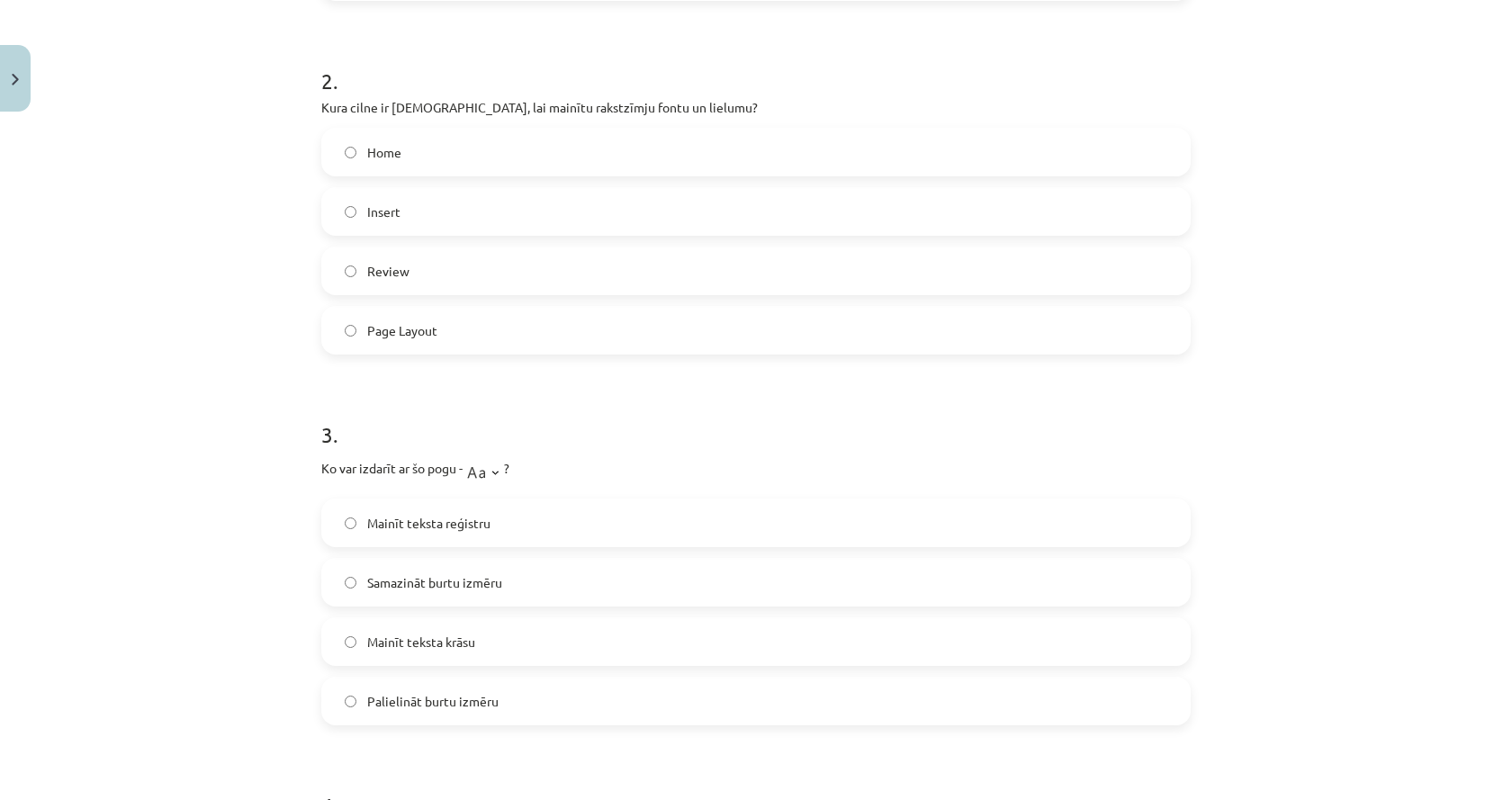
click at [496, 523] on label "Mainīt teksta reģistru" at bounding box center [756, 523] width 866 height 45
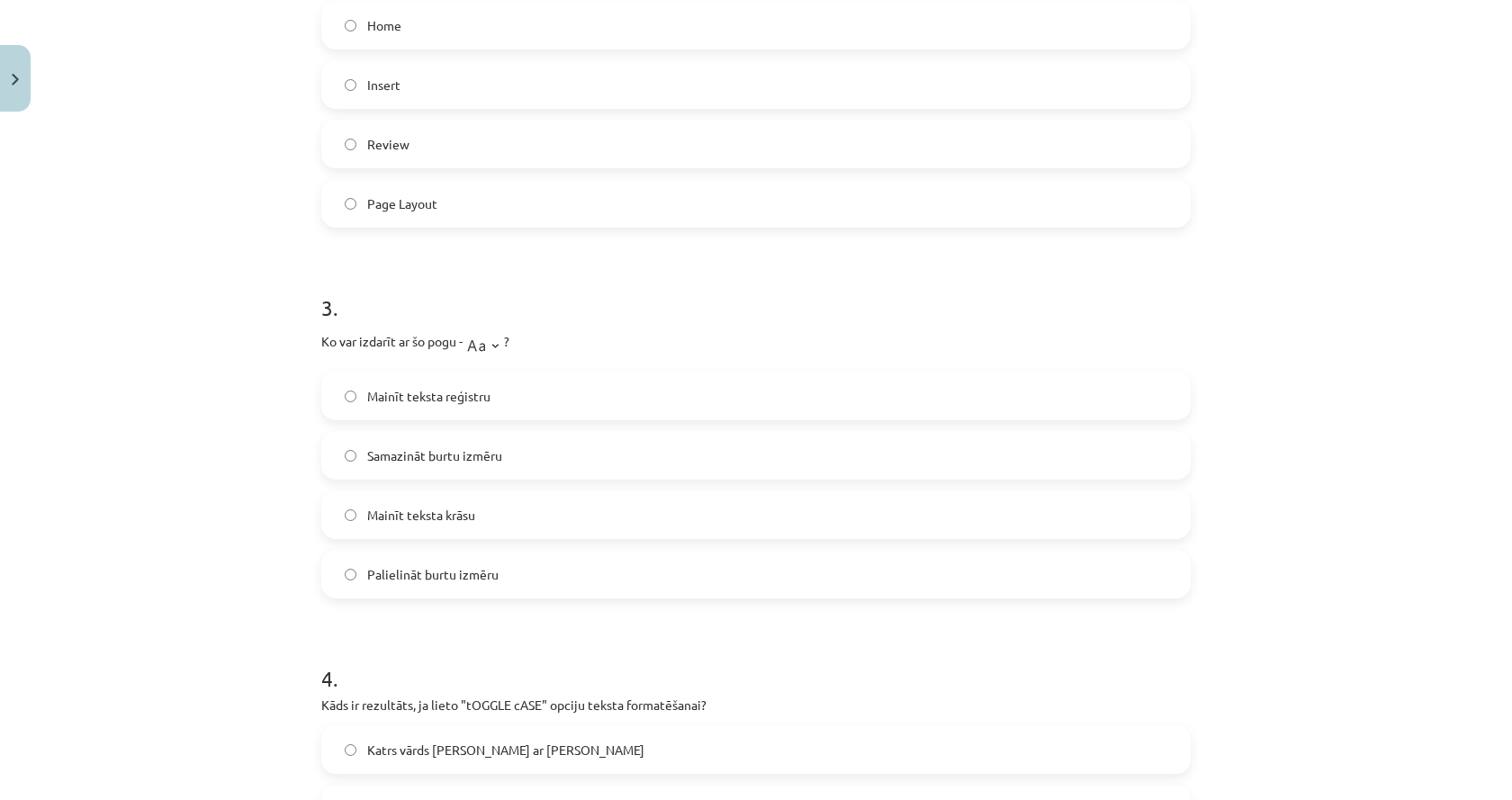
scroll to position [1036, 0]
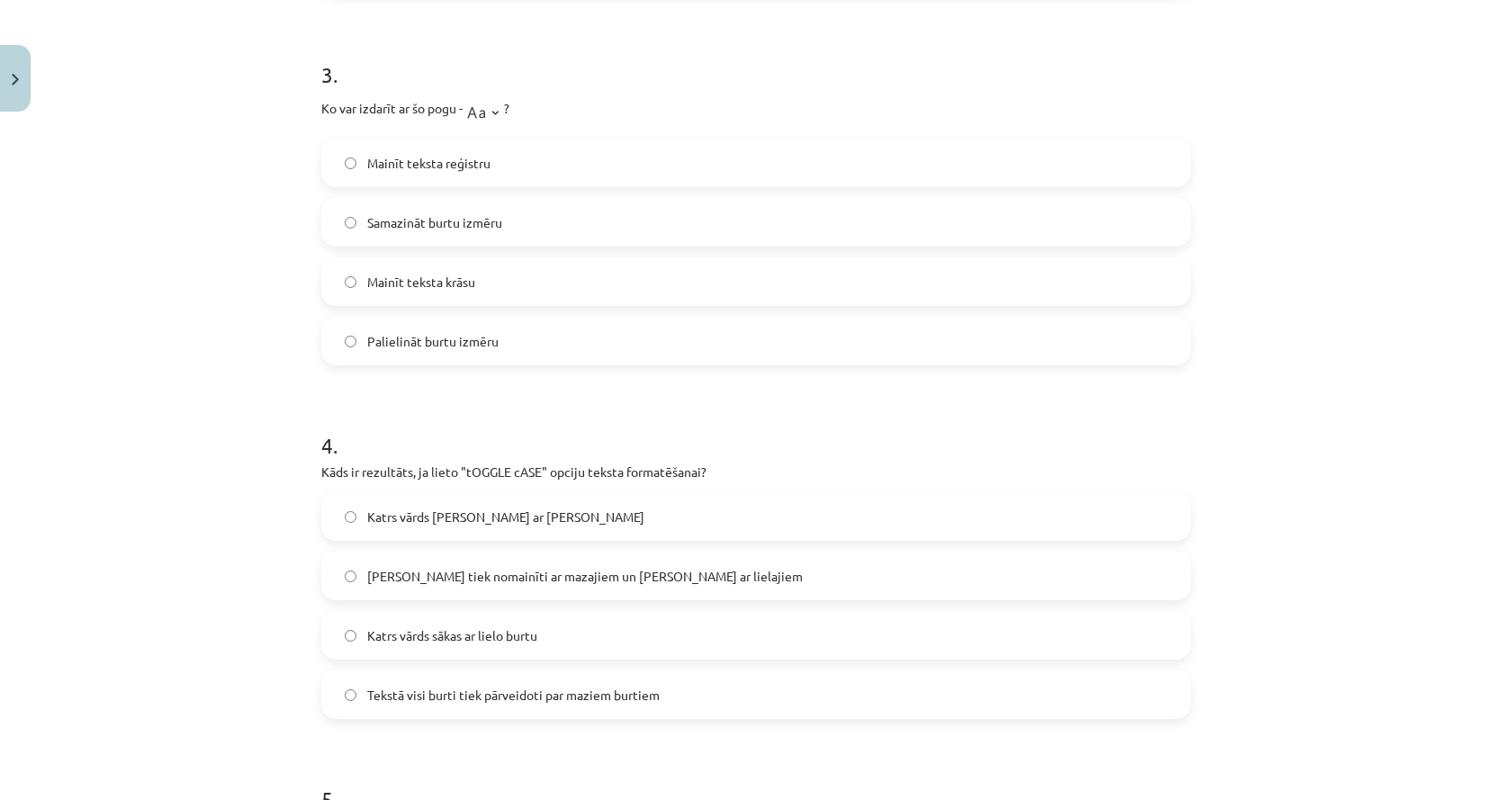
click at [502, 589] on label "Lielie burti tiek nomainīti ar mazajiem un mazie ar lielajiem" at bounding box center [756, 576] width 866 height 45
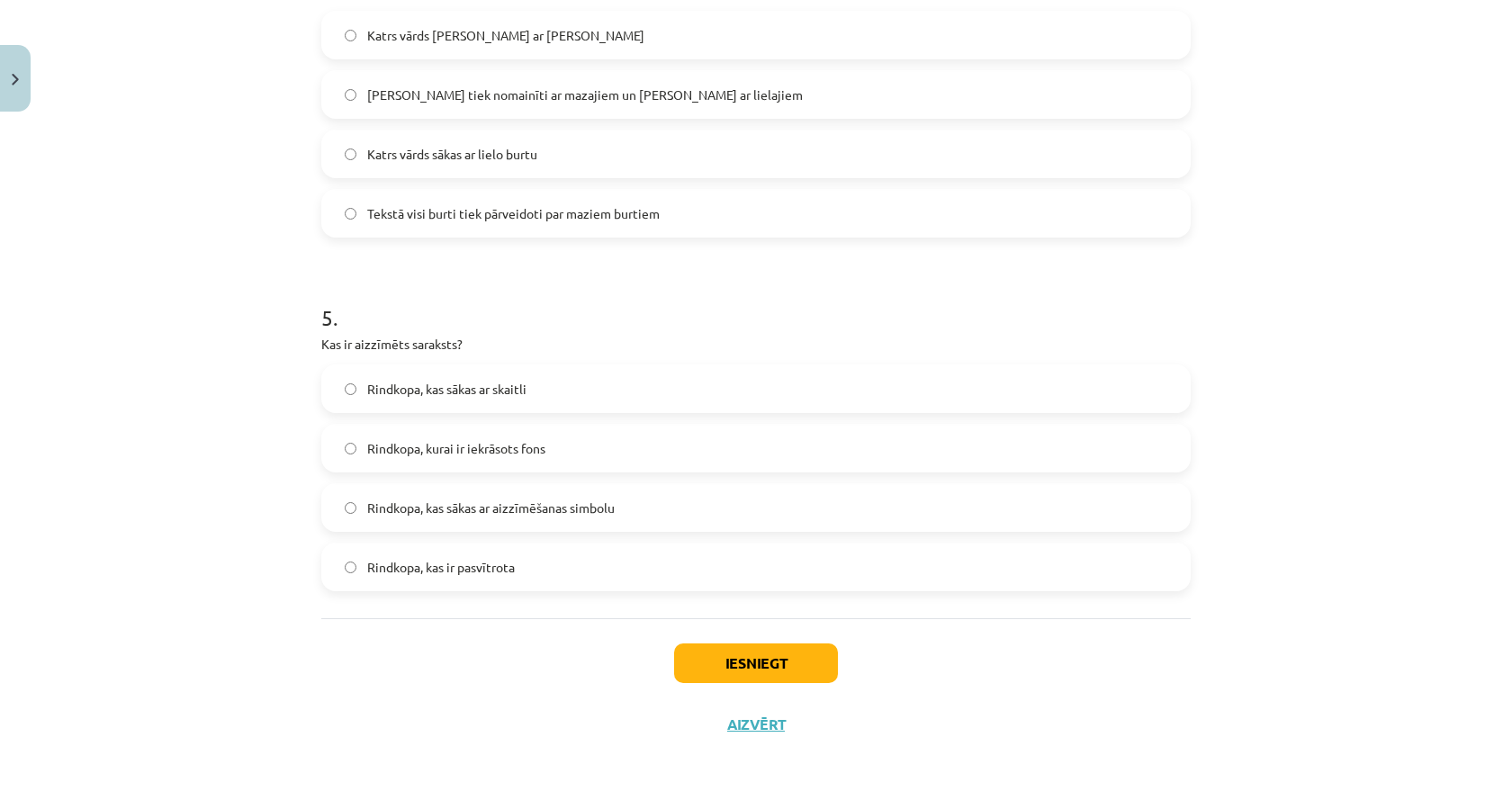
scroll to position [1351, 0]
click at [521, 507] on span "Rindkopa, kas sākas ar aizzīmēšanas simbolu" at bounding box center [491, 507] width 247 height 19
click at [741, 655] on button "Iesniegt" at bounding box center [756, 664] width 163 height 40
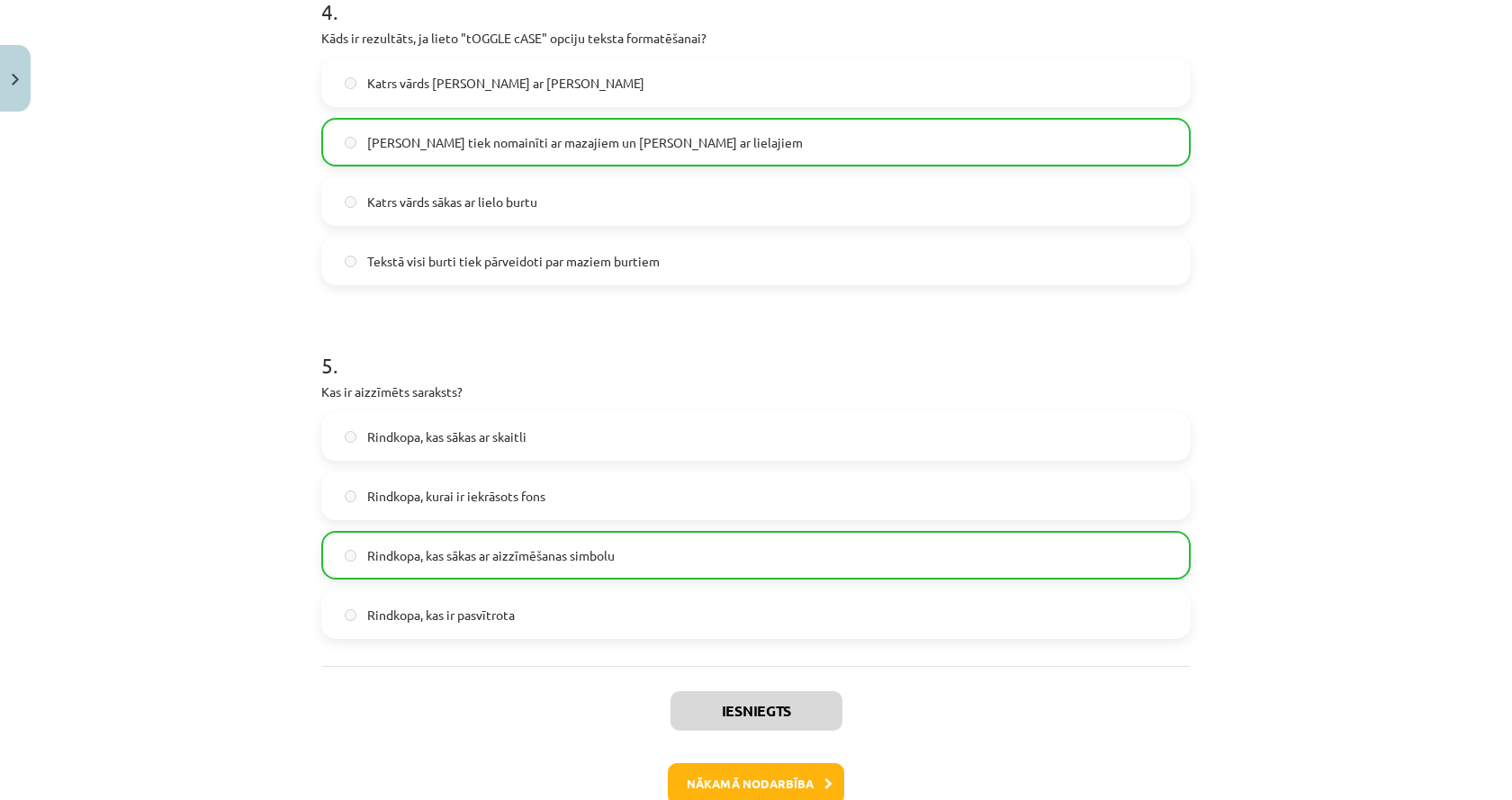
scroll to position [1575, 0]
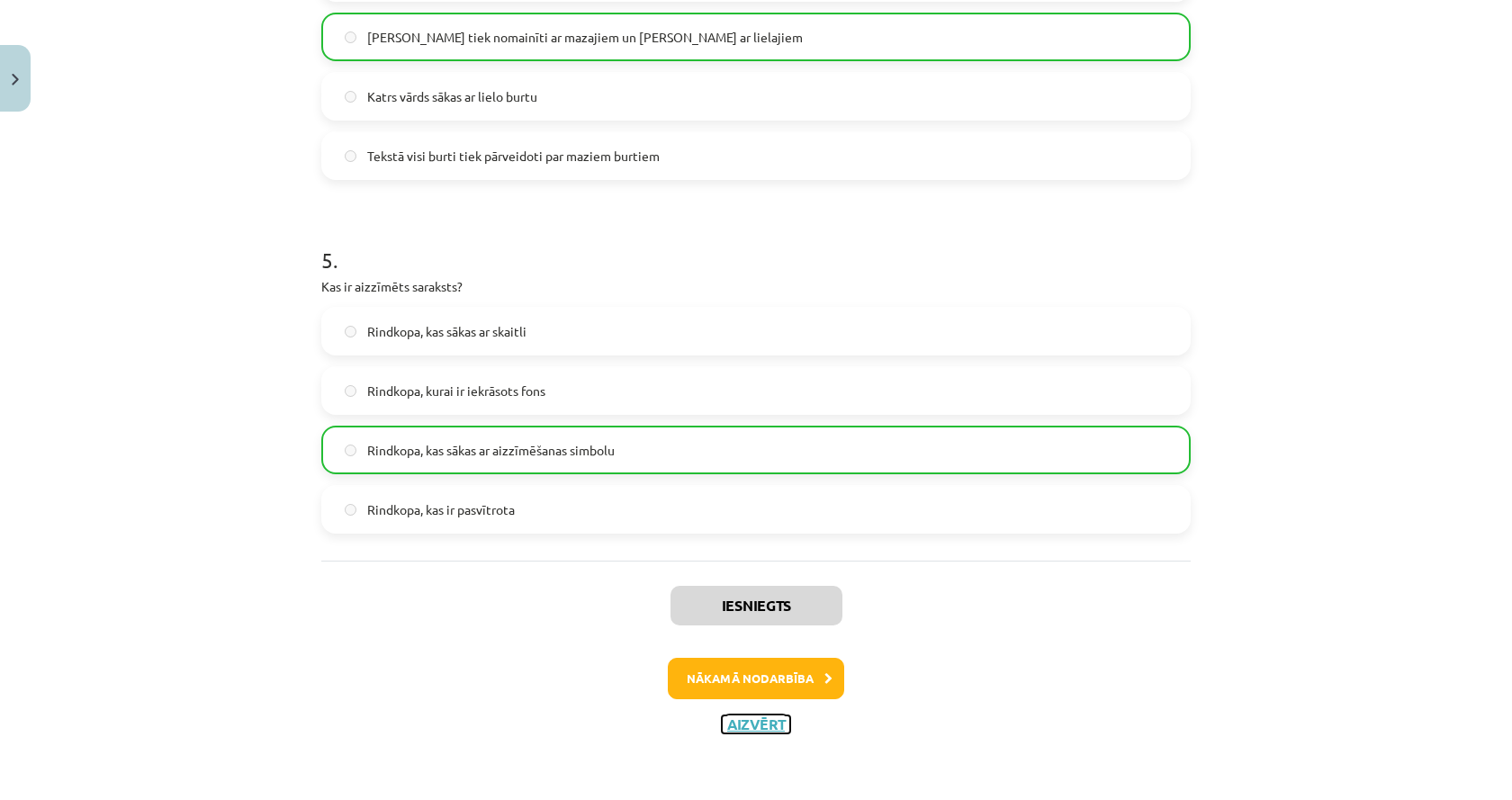
click at [738, 730] on button "Aizvērt" at bounding box center [756, 725] width 69 height 18
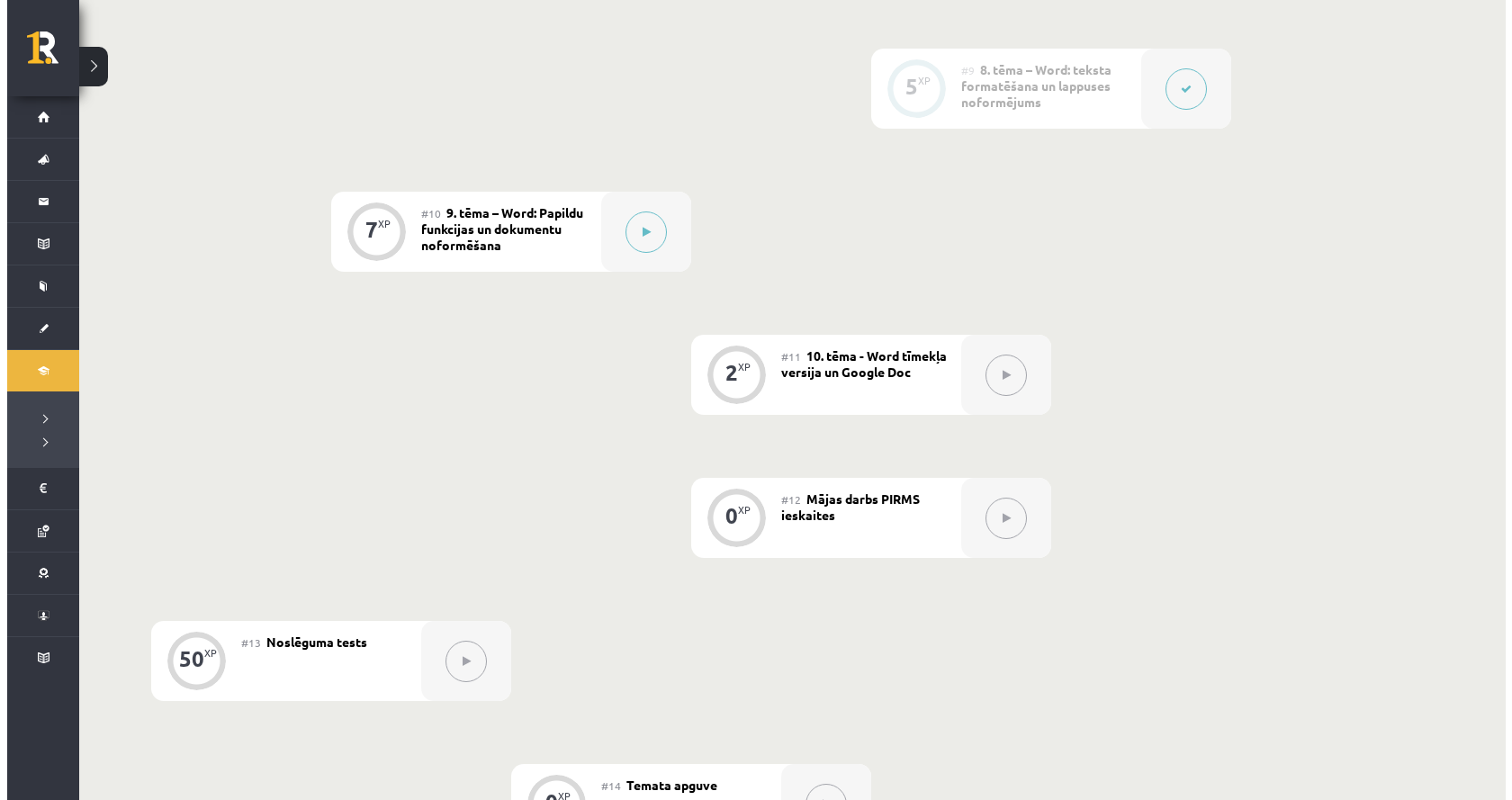
scroll to position [1647, 0]
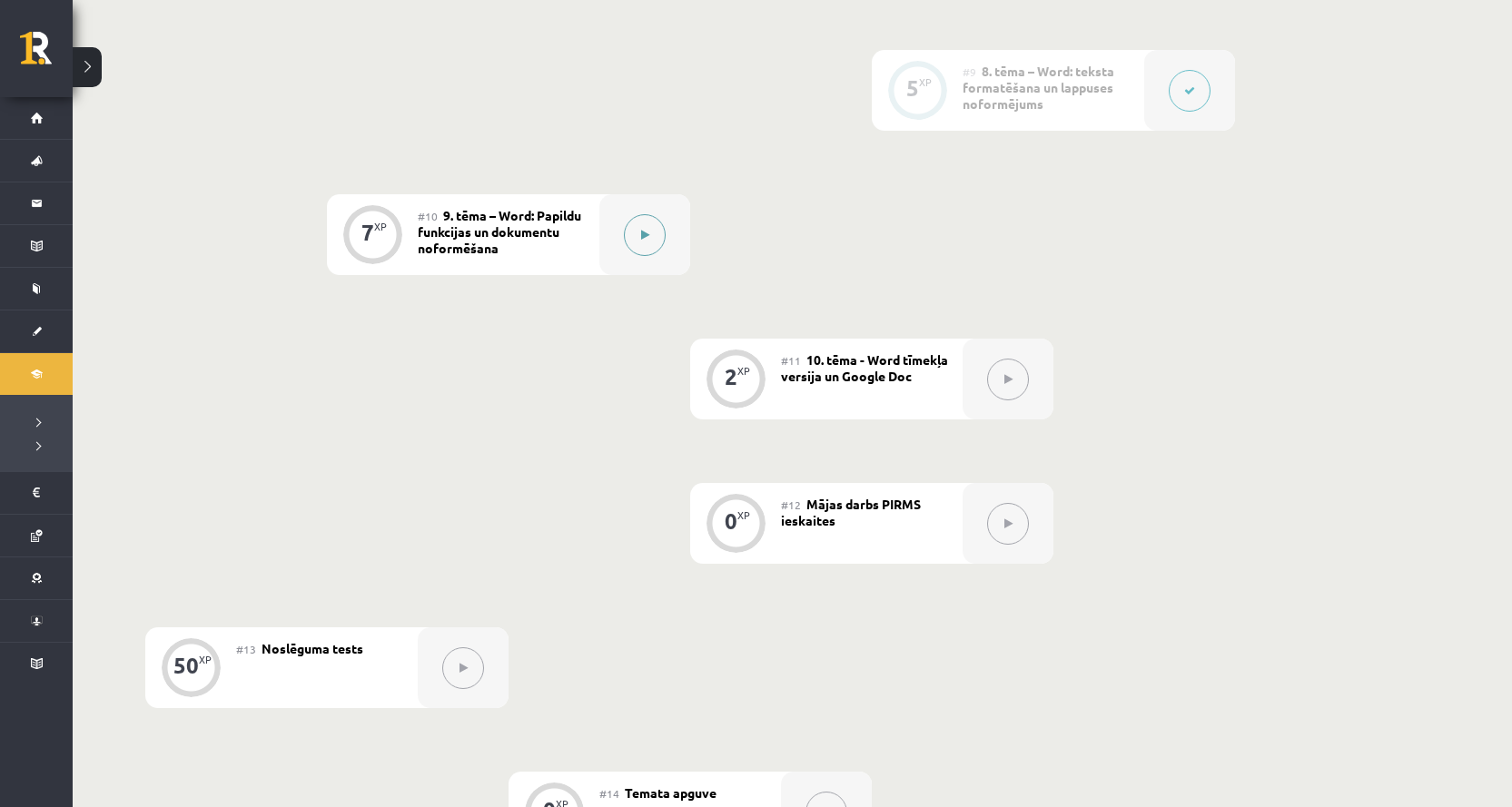
click at [664, 250] on div at bounding box center [645, 234] width 91 height 81
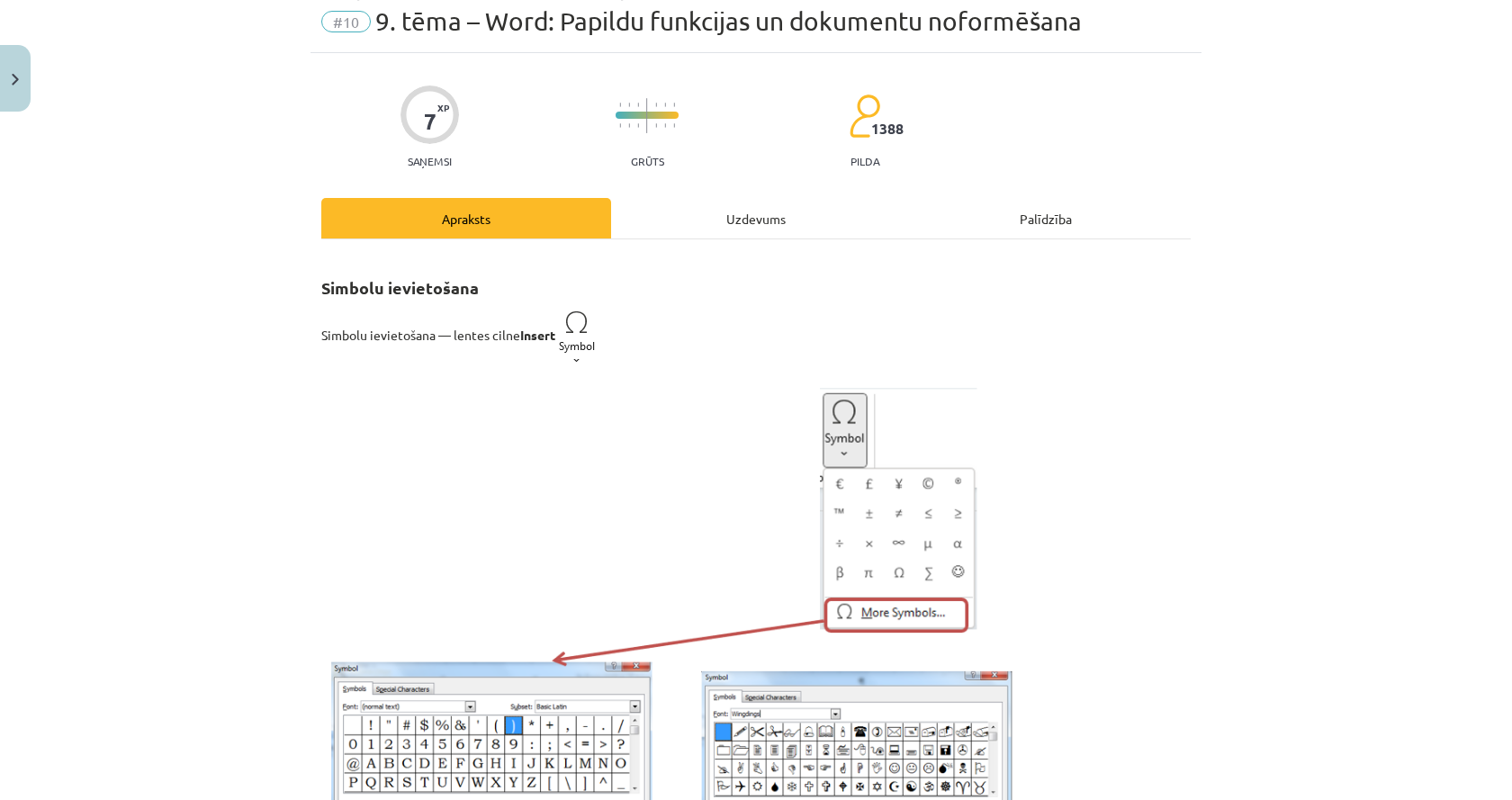
scroll to position [46, 0]
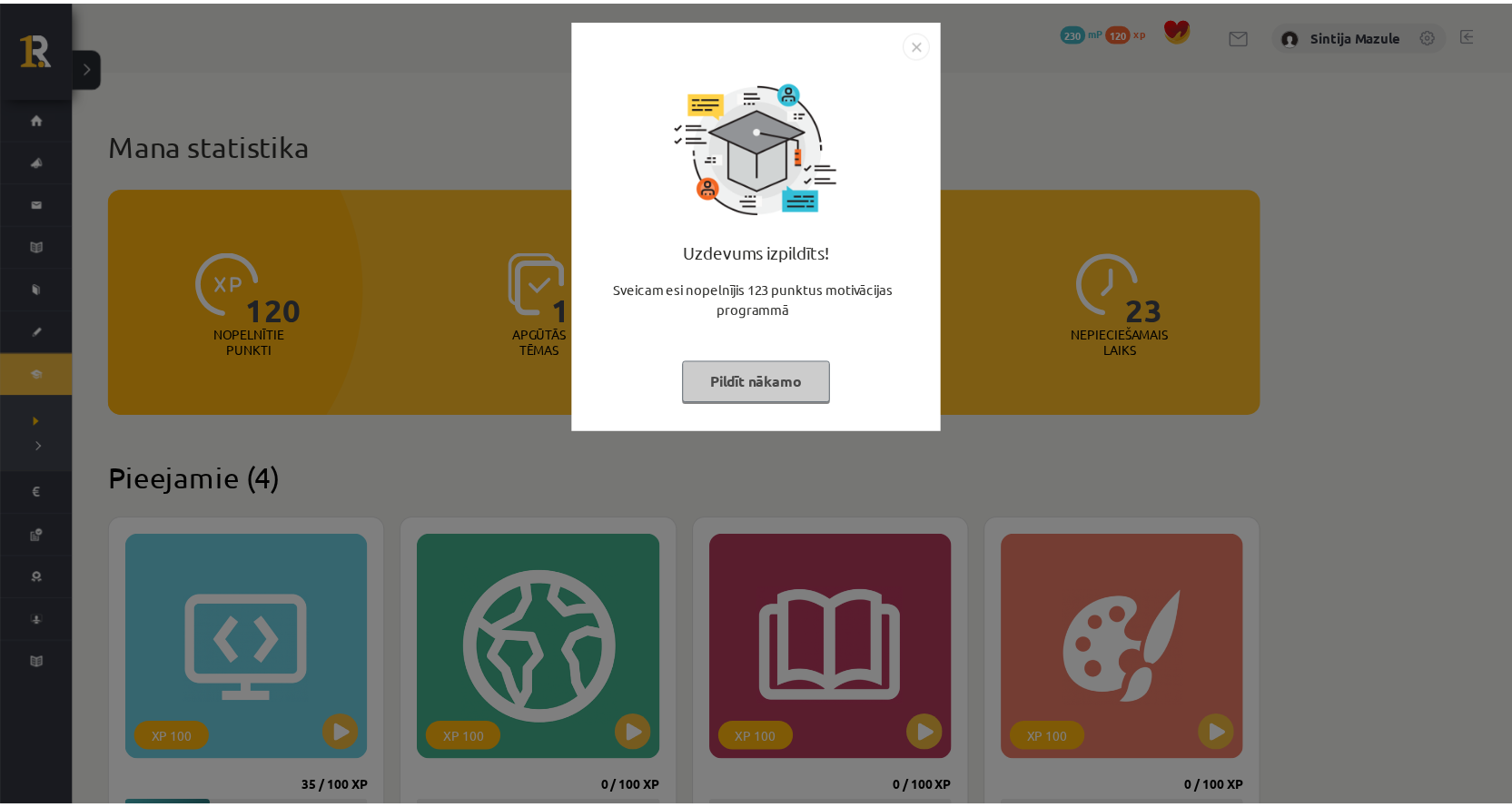
scroll to position [363, 0]
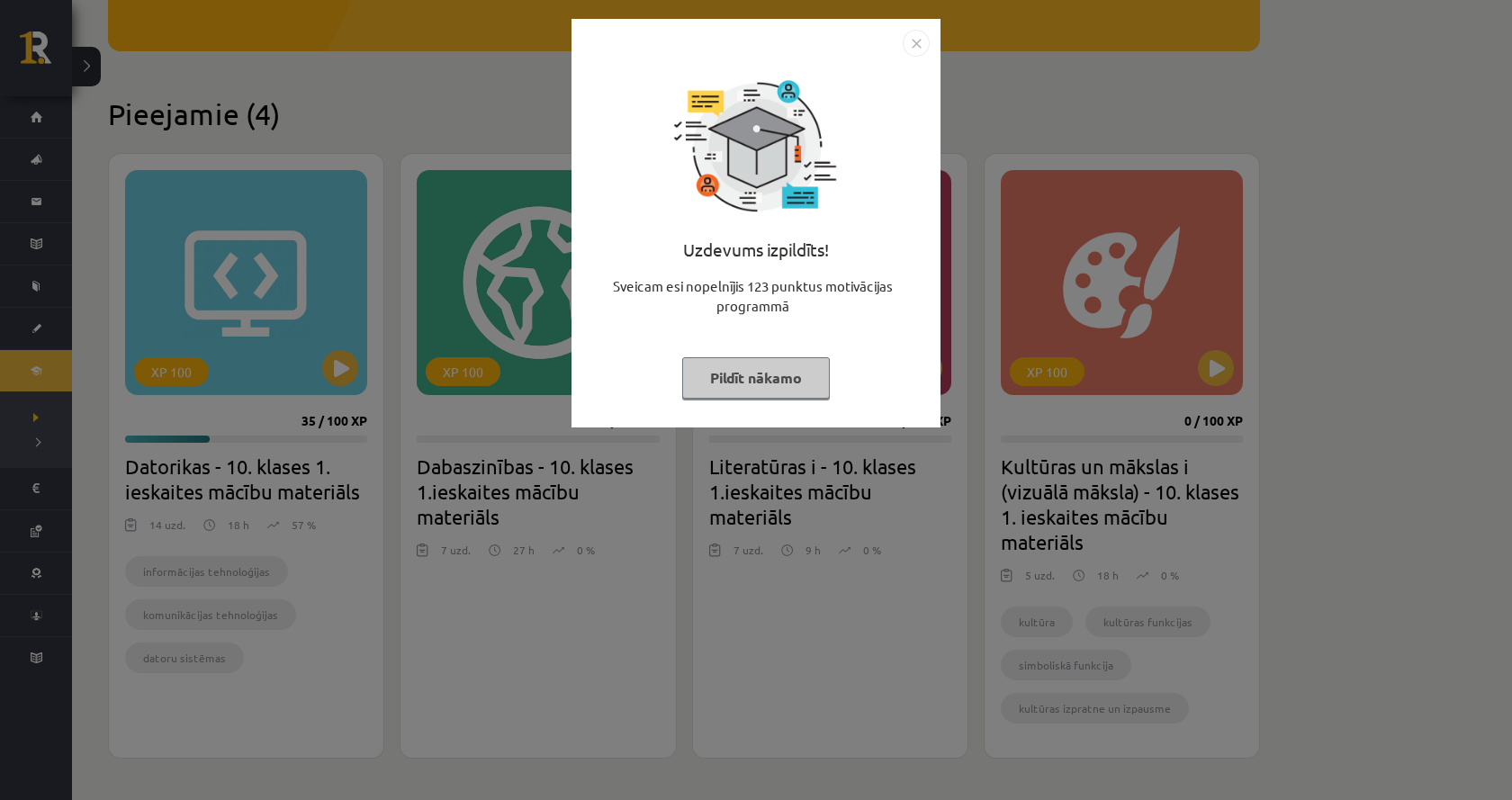
click at [1345, 164] on div "Uzdevums izpildīts! Sveicam esi nopelnījis 123 punktus motivācijas programmā Pi…" at bounding box center [756, 400] width 1512 height 800
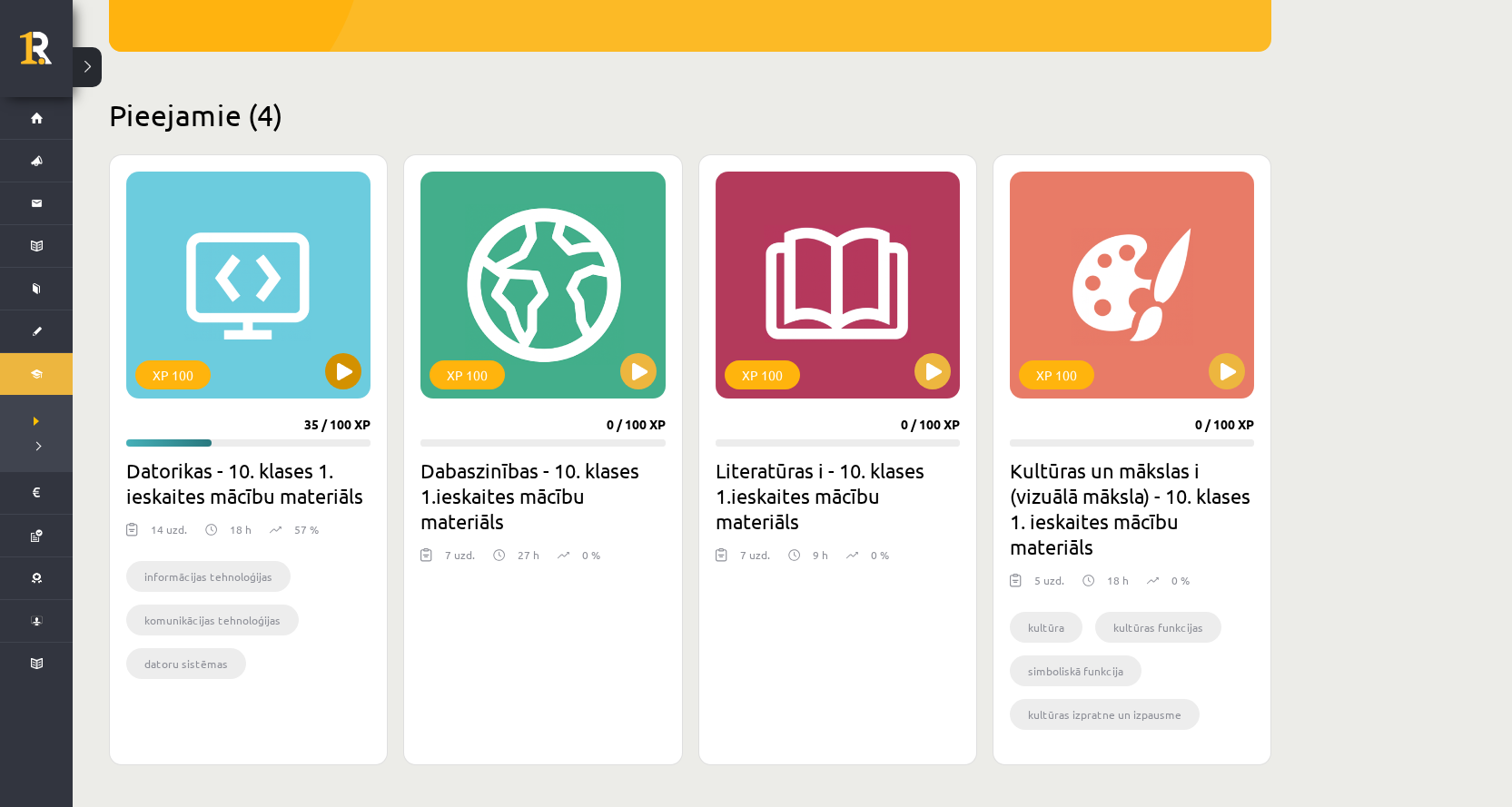
click at [176, 278] on div "XP 100" at bounding box center [249, 284] width 244 height 227
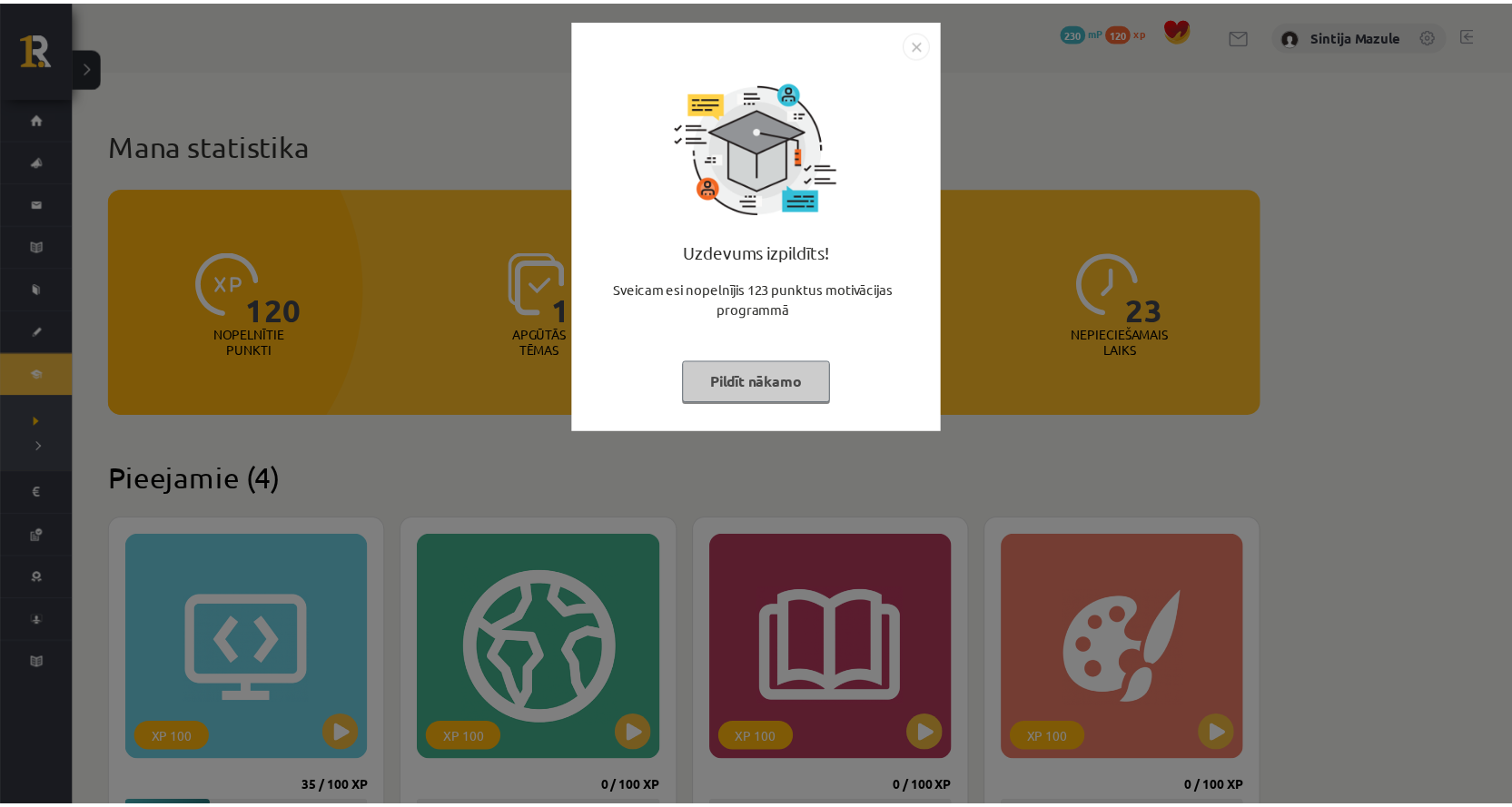
scroll to position [363, 0]
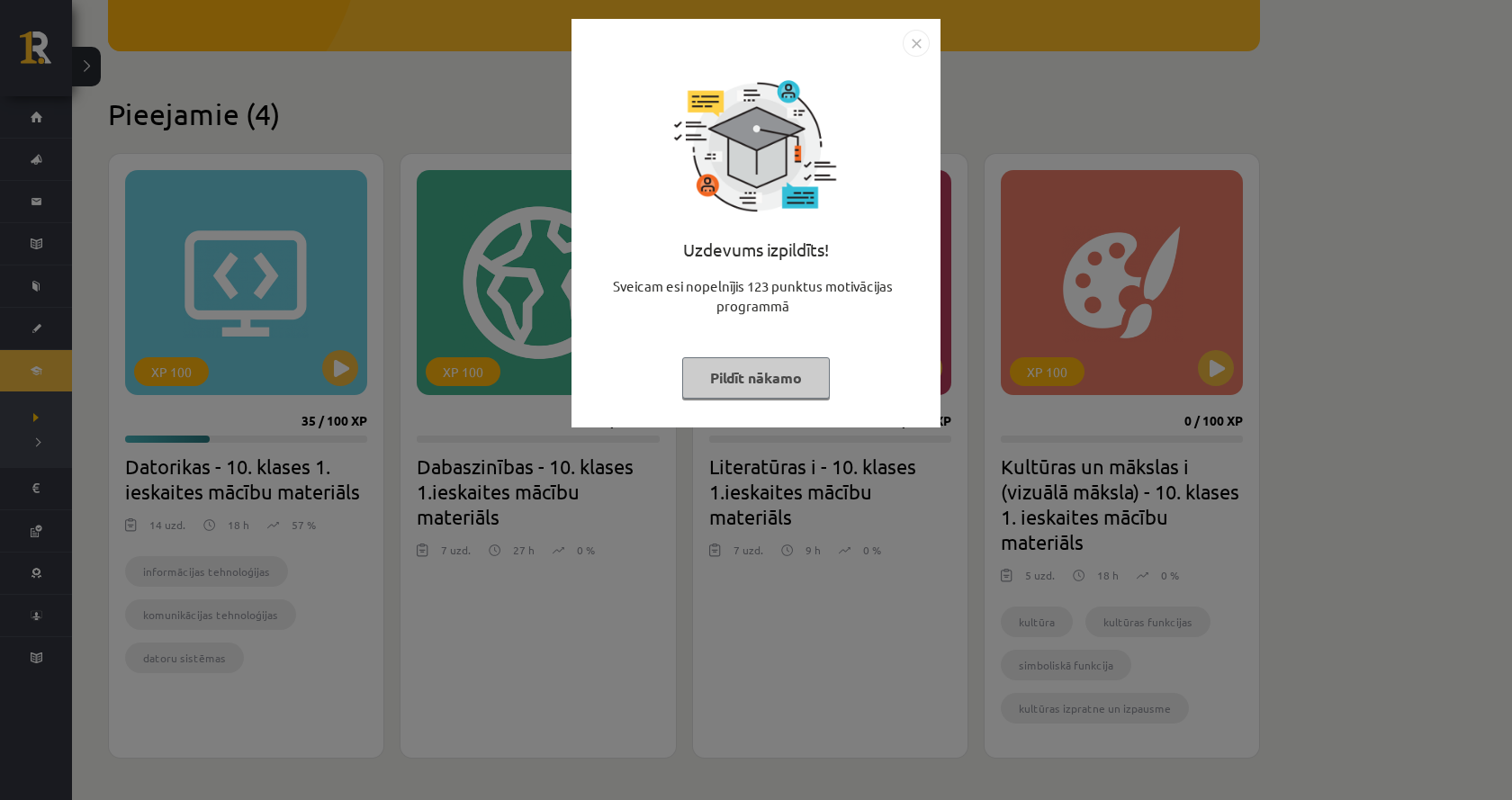
click at [311, 191] on div "Uzdevums izpildīts! Sveicam esi nopelnījis 123 punktus motivācijas programmā Pi…" at bounding box center [756, 400] width 1512 height 800
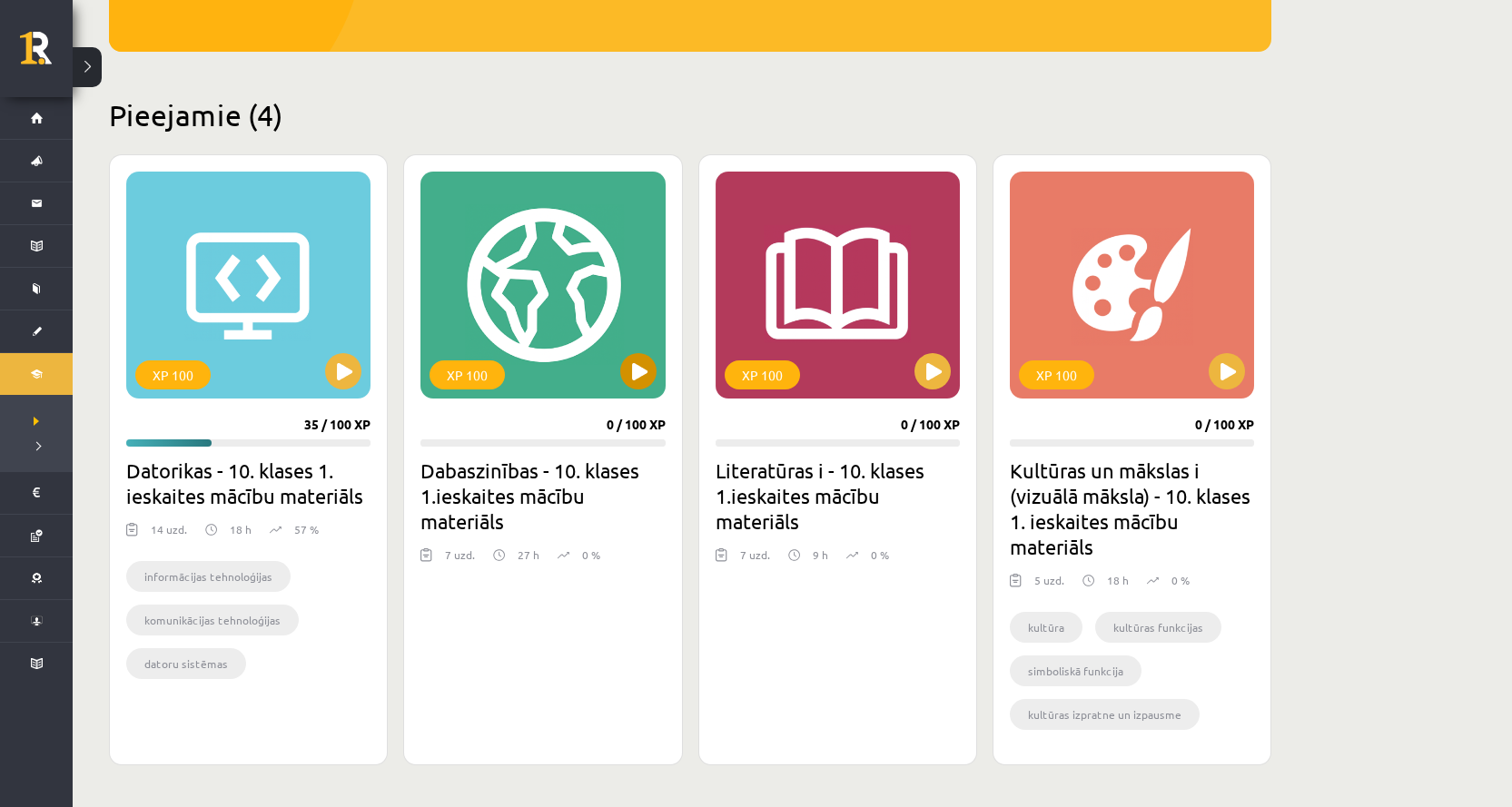
click at [532, 281] on div "XP 100" at bounding box center [543, 284] width 244 height 227
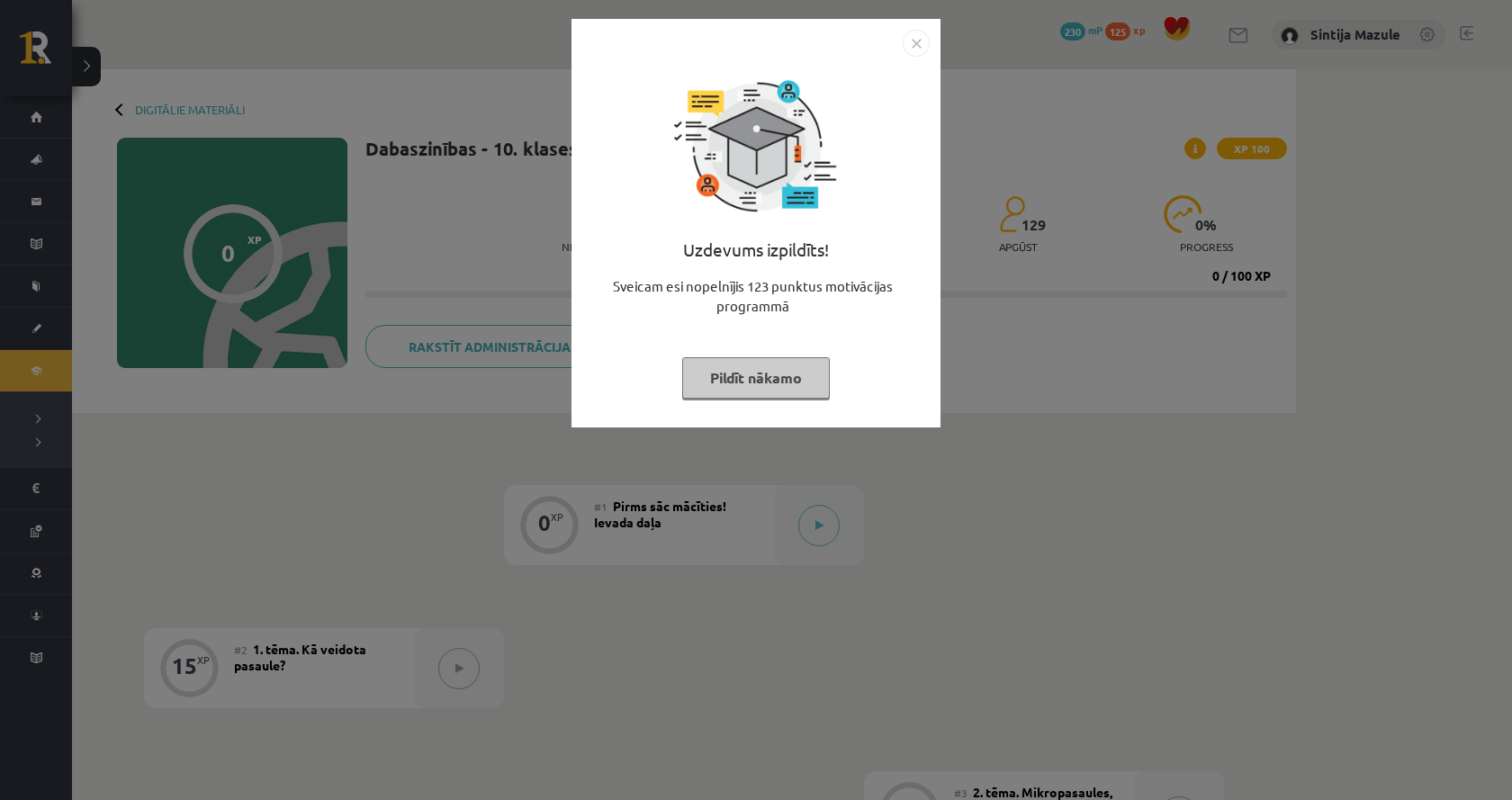
click at [473, 85] on div "Uzdevums izpildīts! Sveicam esi nopelnījis 123 punktus motivācijas programmā Pi…" at bounding box center [756, 400] width 1512 height 800
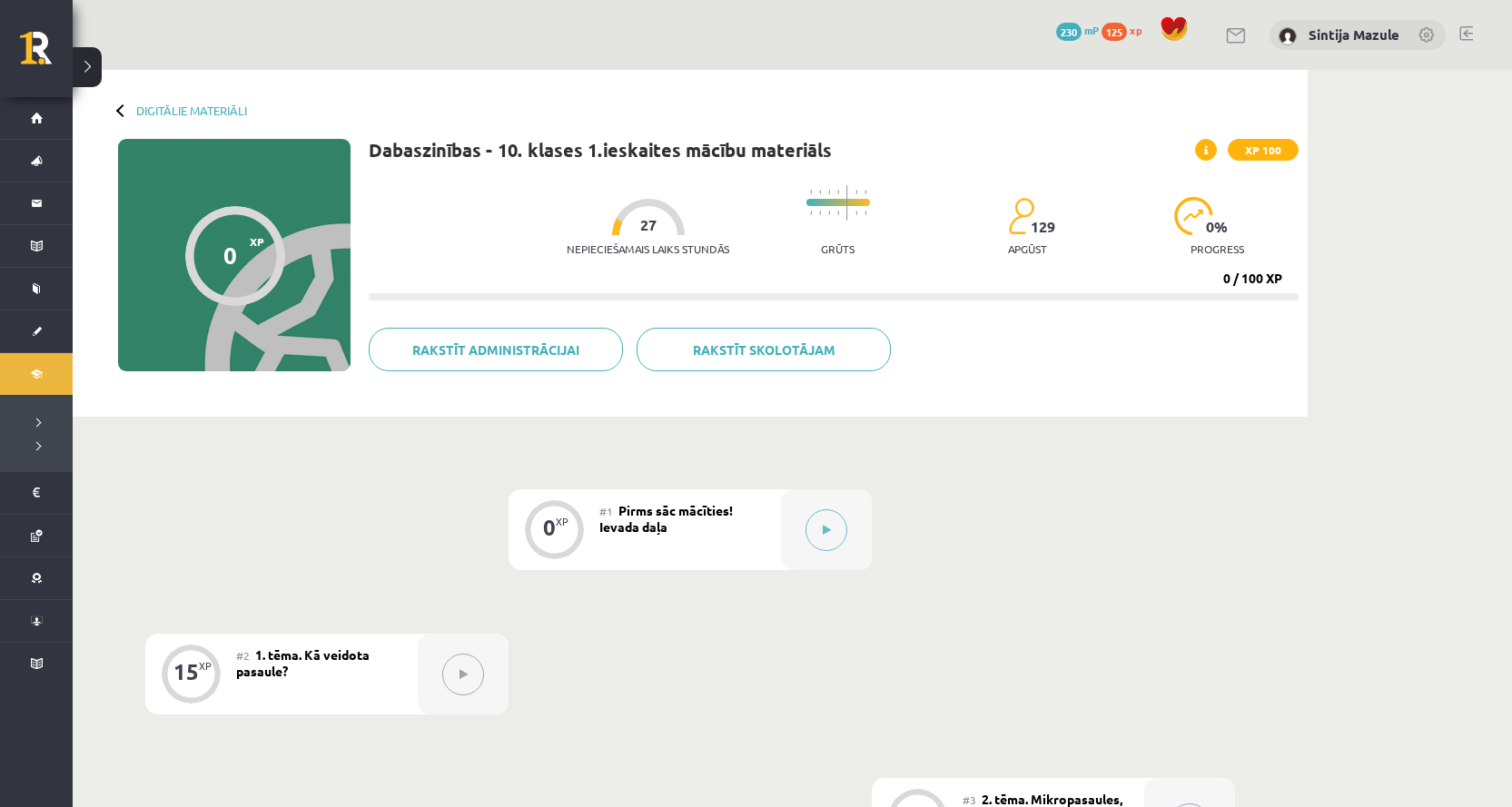
click at [516, 138] on div "Digitālie materiāli 0 XP XP 100 0 / 100 XP Dabaszinības - 10. klases 1.ieskaite…" at bounding box center [690, 243] width 1235 height 347
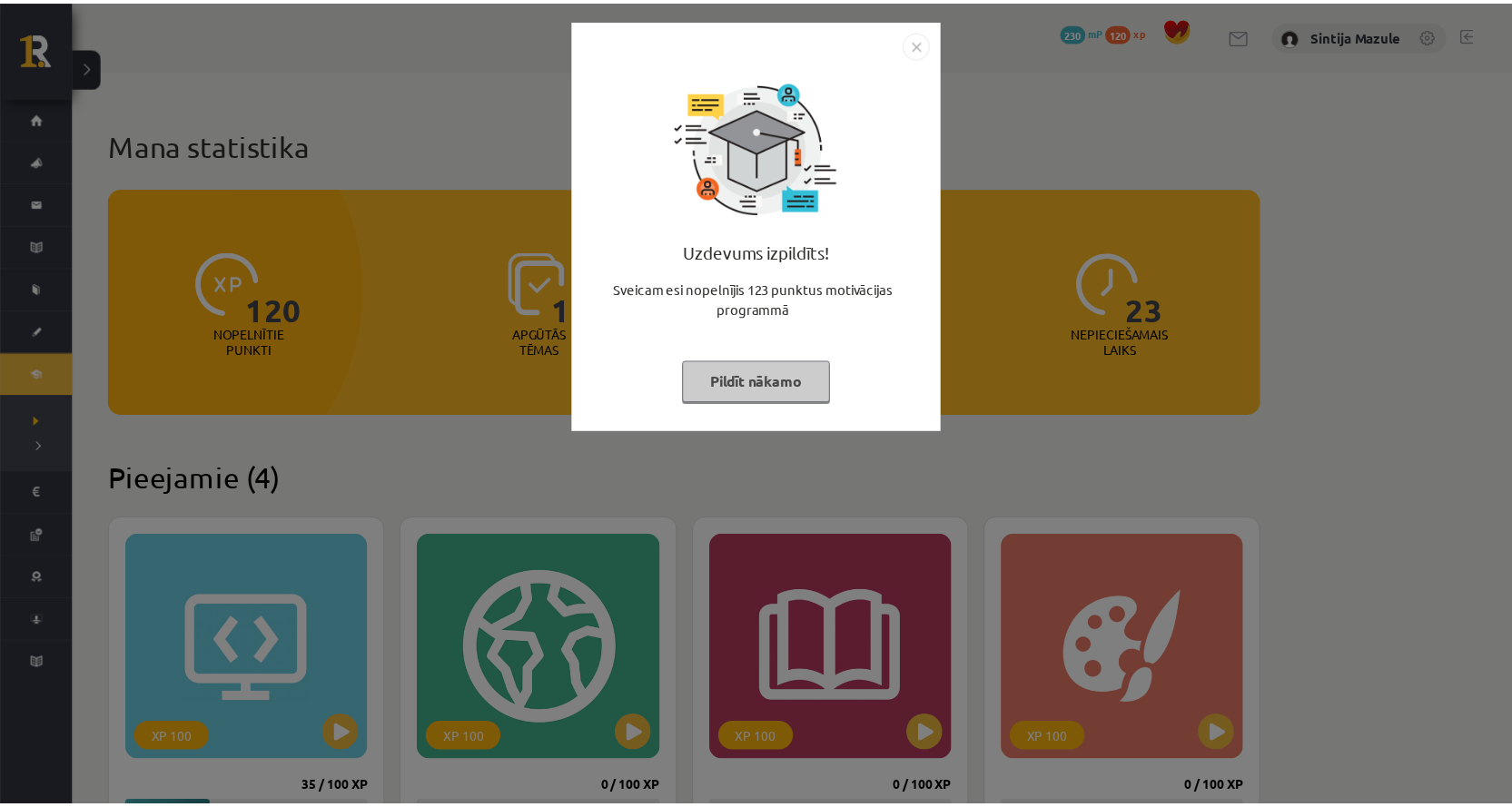
scroll to position [363, 0]
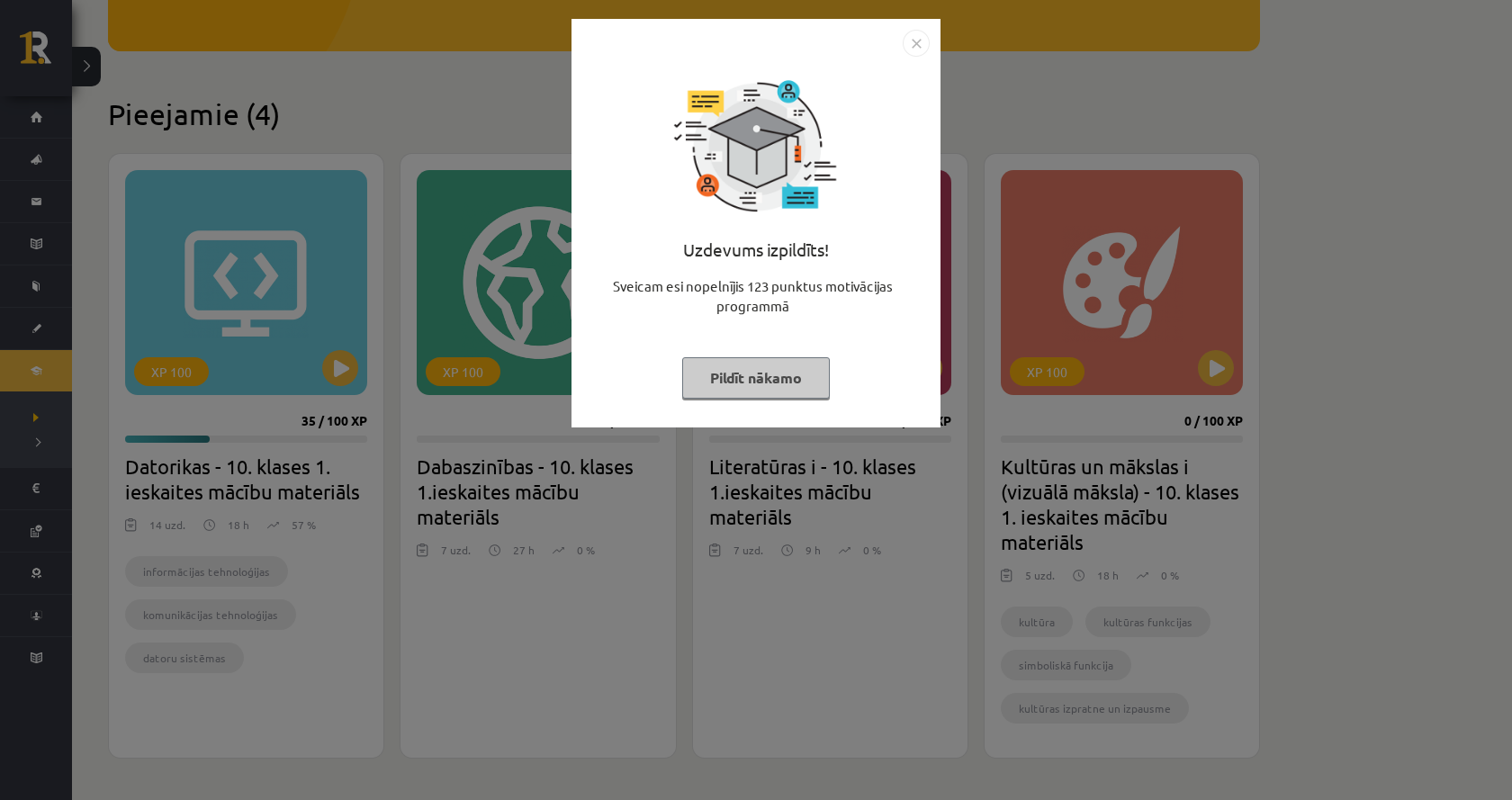
click at [1058, 488] on div "Uzdevums izpildīts! Sveicam esi nopelnījis 123 punktus motivācijas programmā Pi…" at bounding box center [756, 400] width 1512 height 800
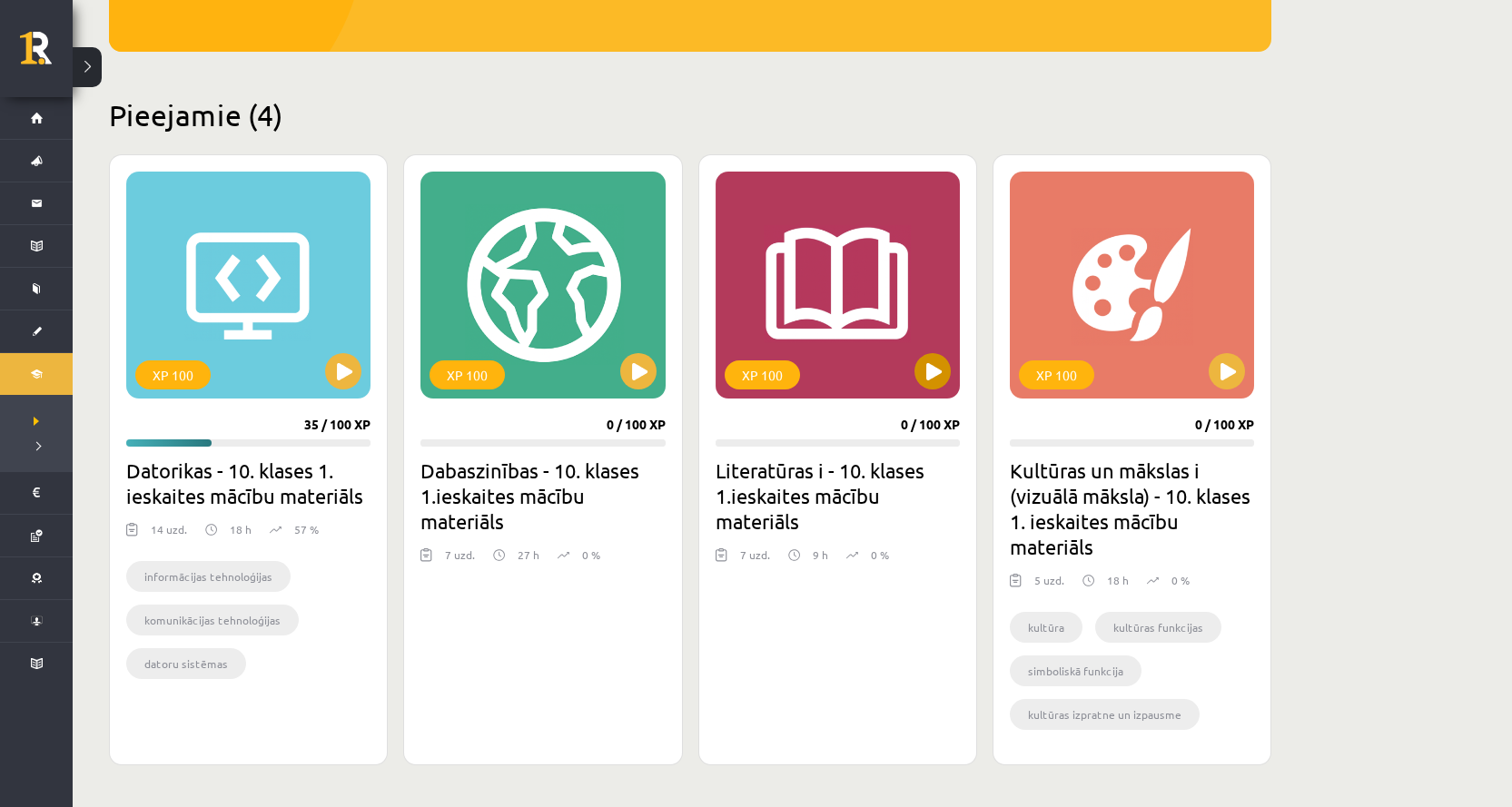
click at [836, 319] on div "XP 100" at bounding box center [838, 284] width 244 height 227
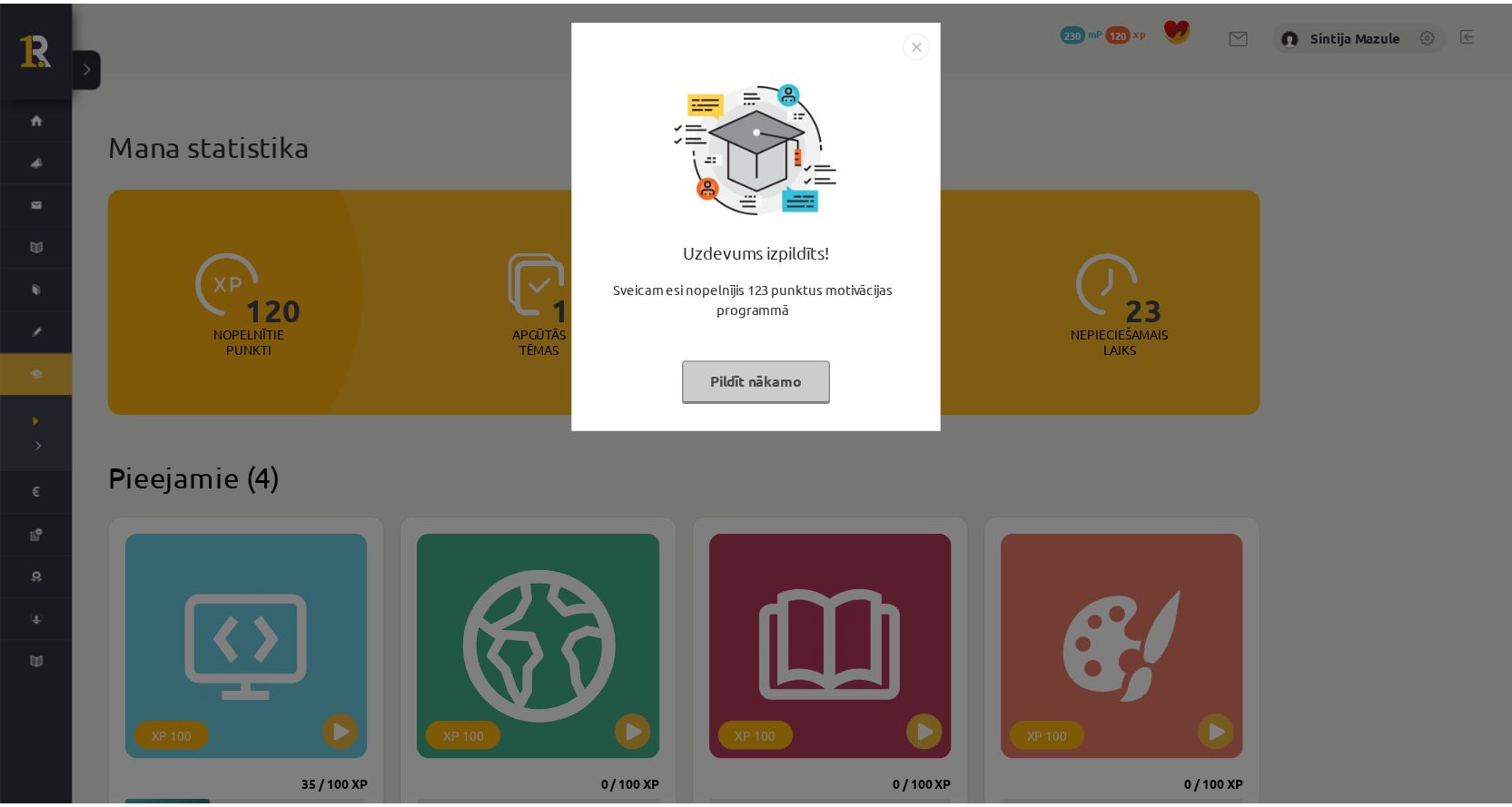
scroll to position [363, 0]
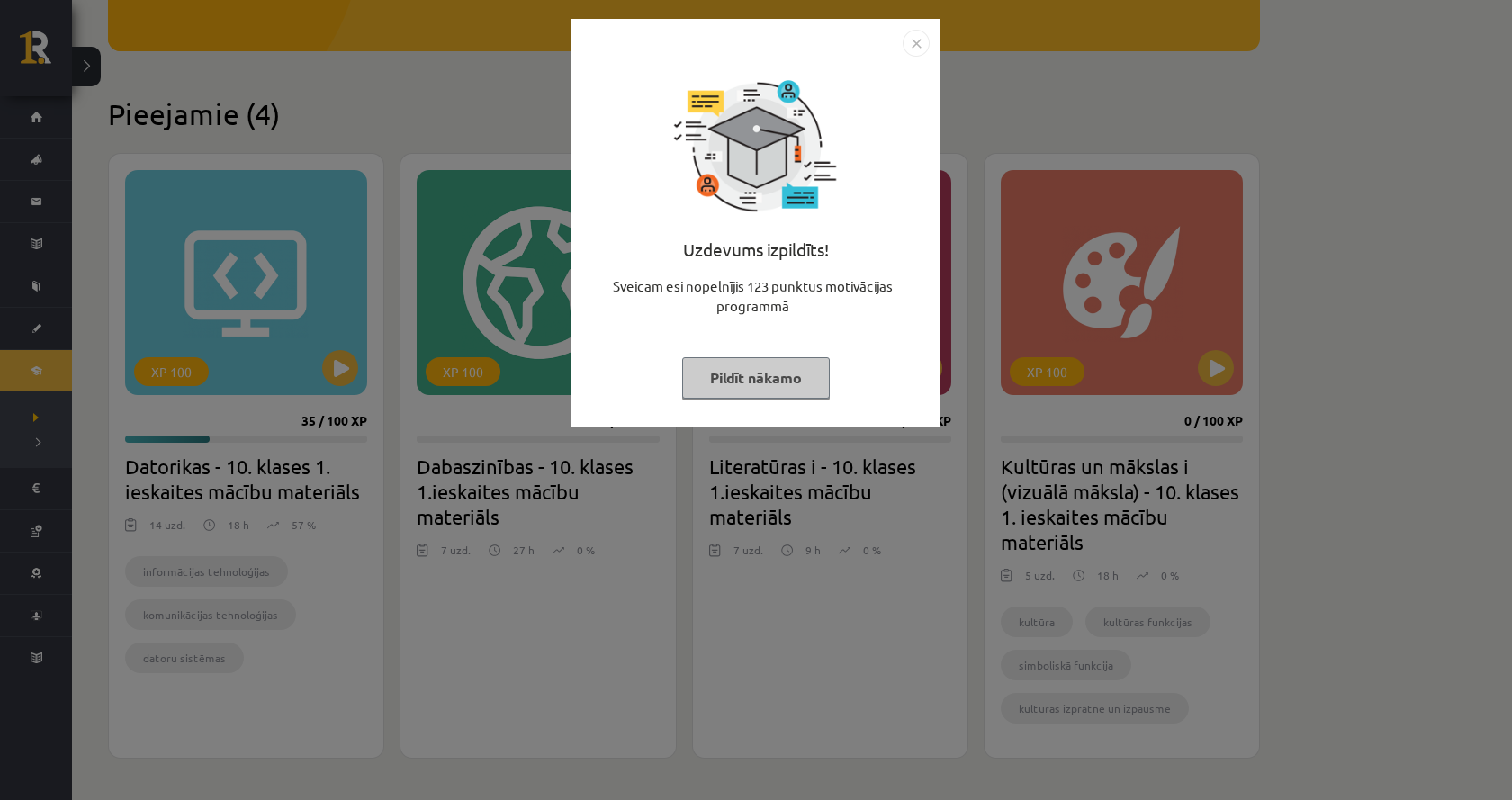
click at [459, 545] on div "Uzdevums izpildīts! Sveicam esi nopelnījis 123 punktus motivācijas programmā Pi…" at bounding box center [756, 400] width 1512 height 800
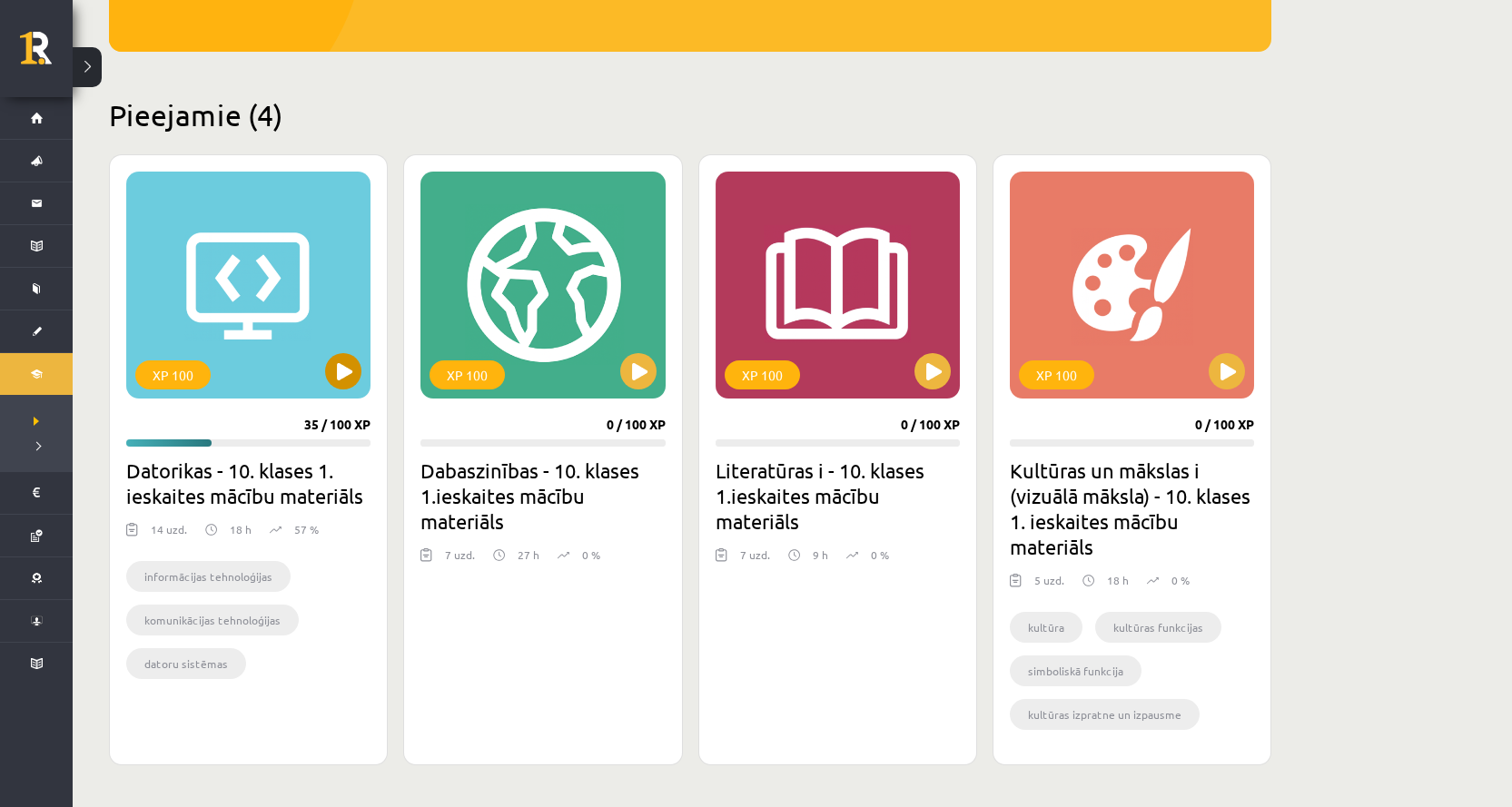
click at [223, 281] on div "XP 100" at bounding box center [249, 284] width 244 height 227
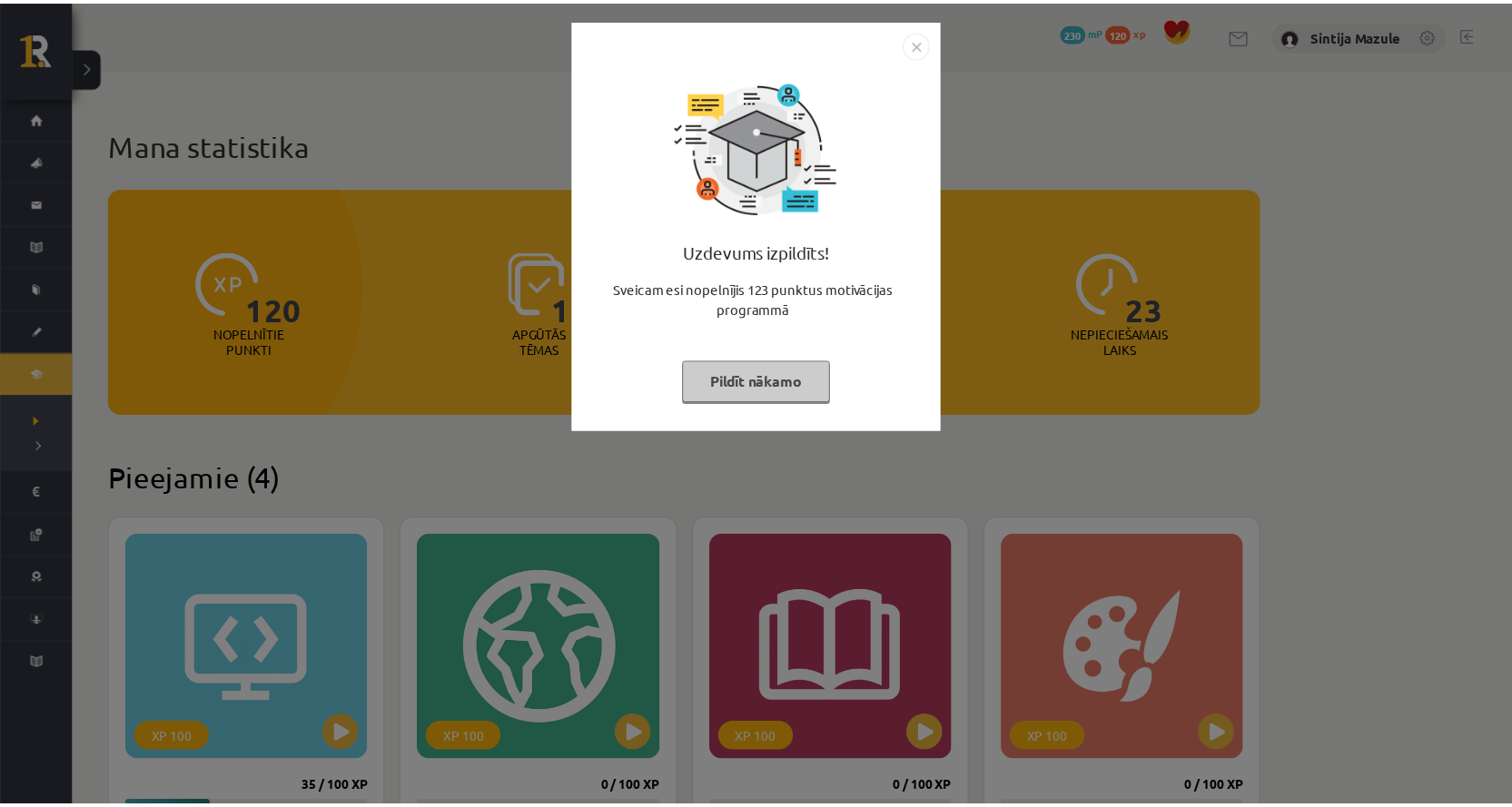
scroll to position [363, 0]
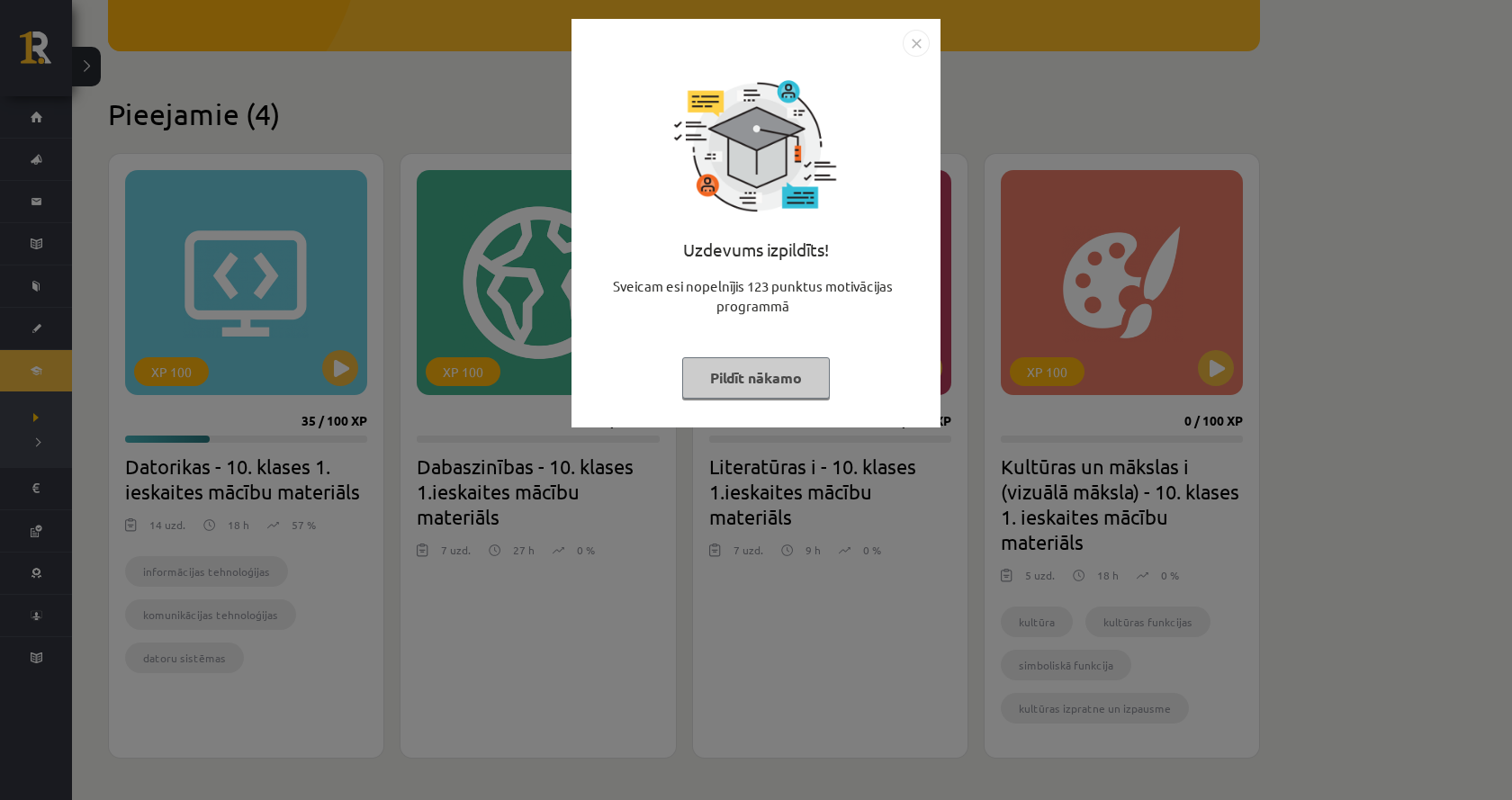
click at [251, 488] on div "Uzdevums izpildīts! Sveicam esi nopelnījis 123 punktus motivācijas programmā Pi…" at bounding box center [756, 400] width 1512 height 800
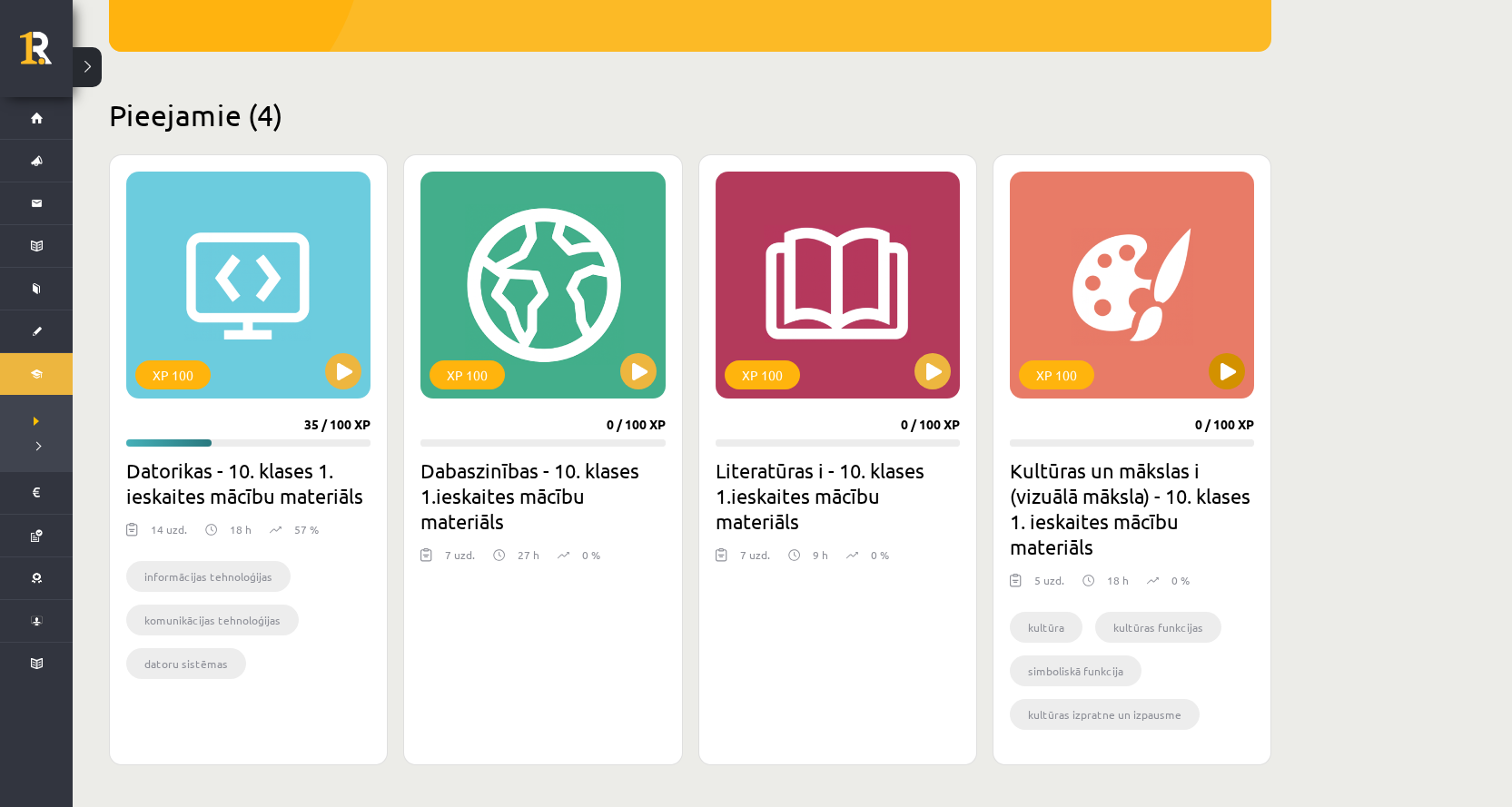
click at [1157, 284] on div "XP 100" at bounding box center [1132, 284] width 244 height 227
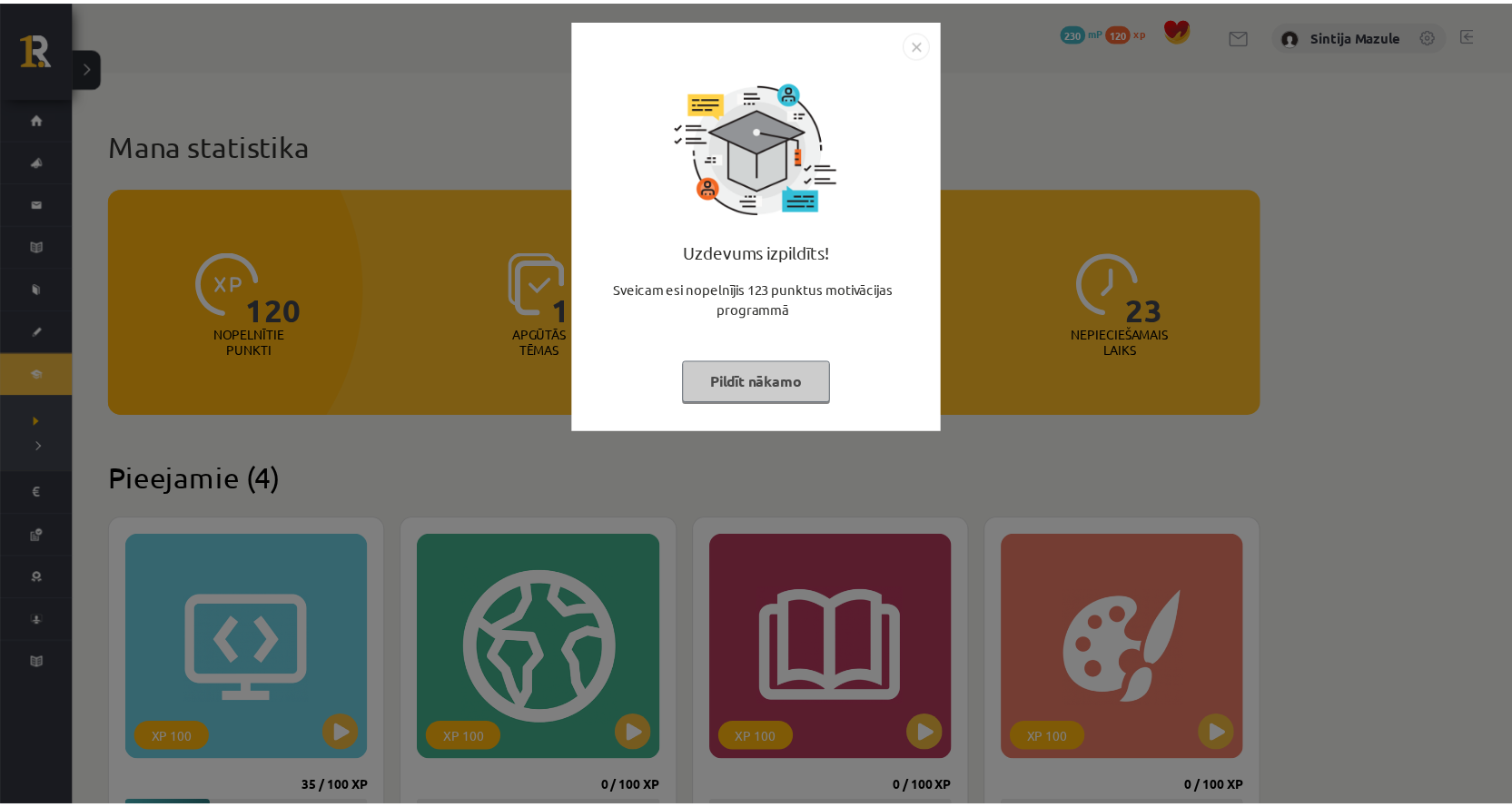
scroll to position [363, 0]
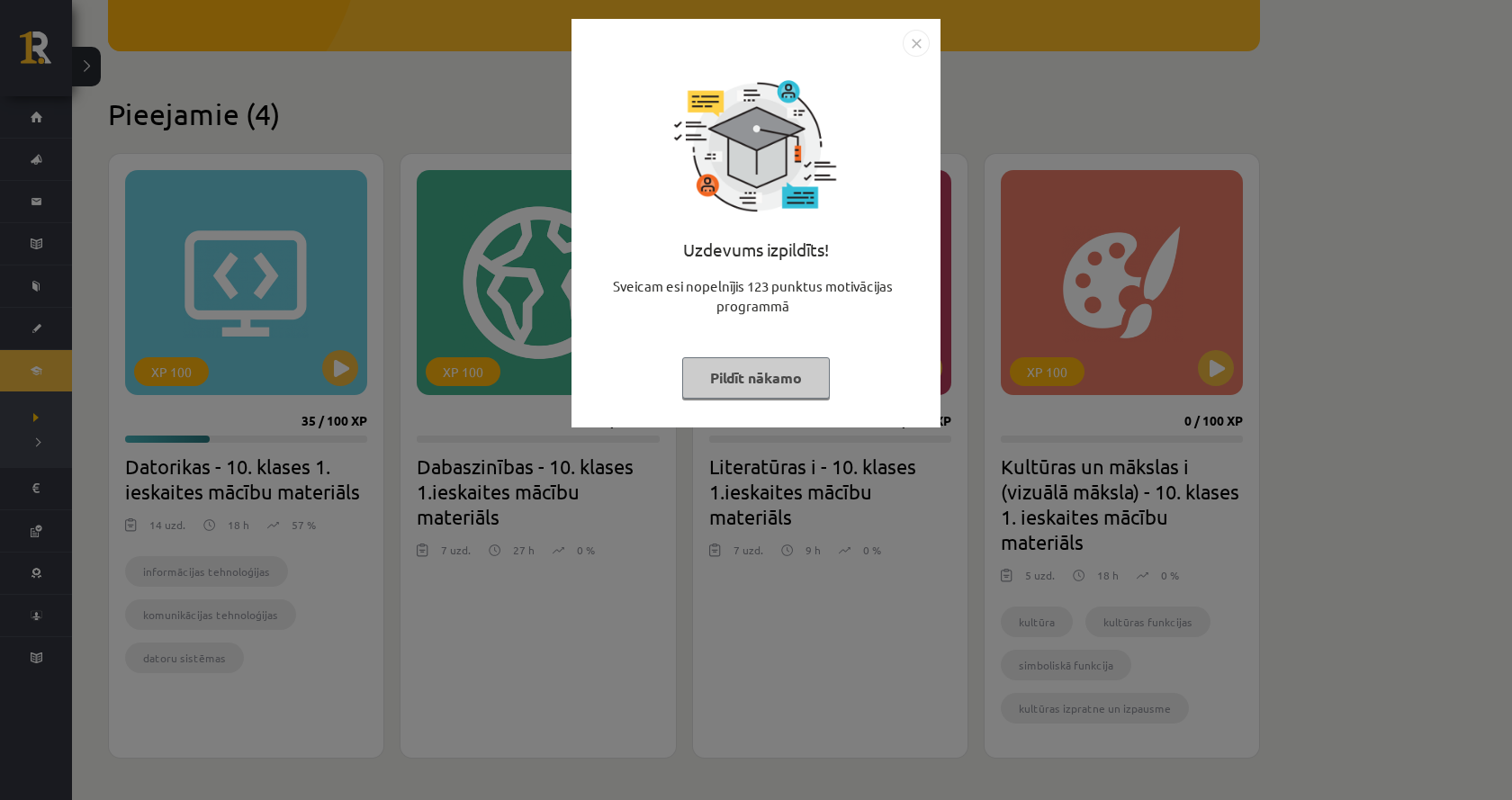
click at [429, 409] on div "Uzdevums izpildīts! Sveicam esi nopelnījis 123 punktus motivācijas programmā Pi…" at bounding box center [756, 400] width 1512 height 800
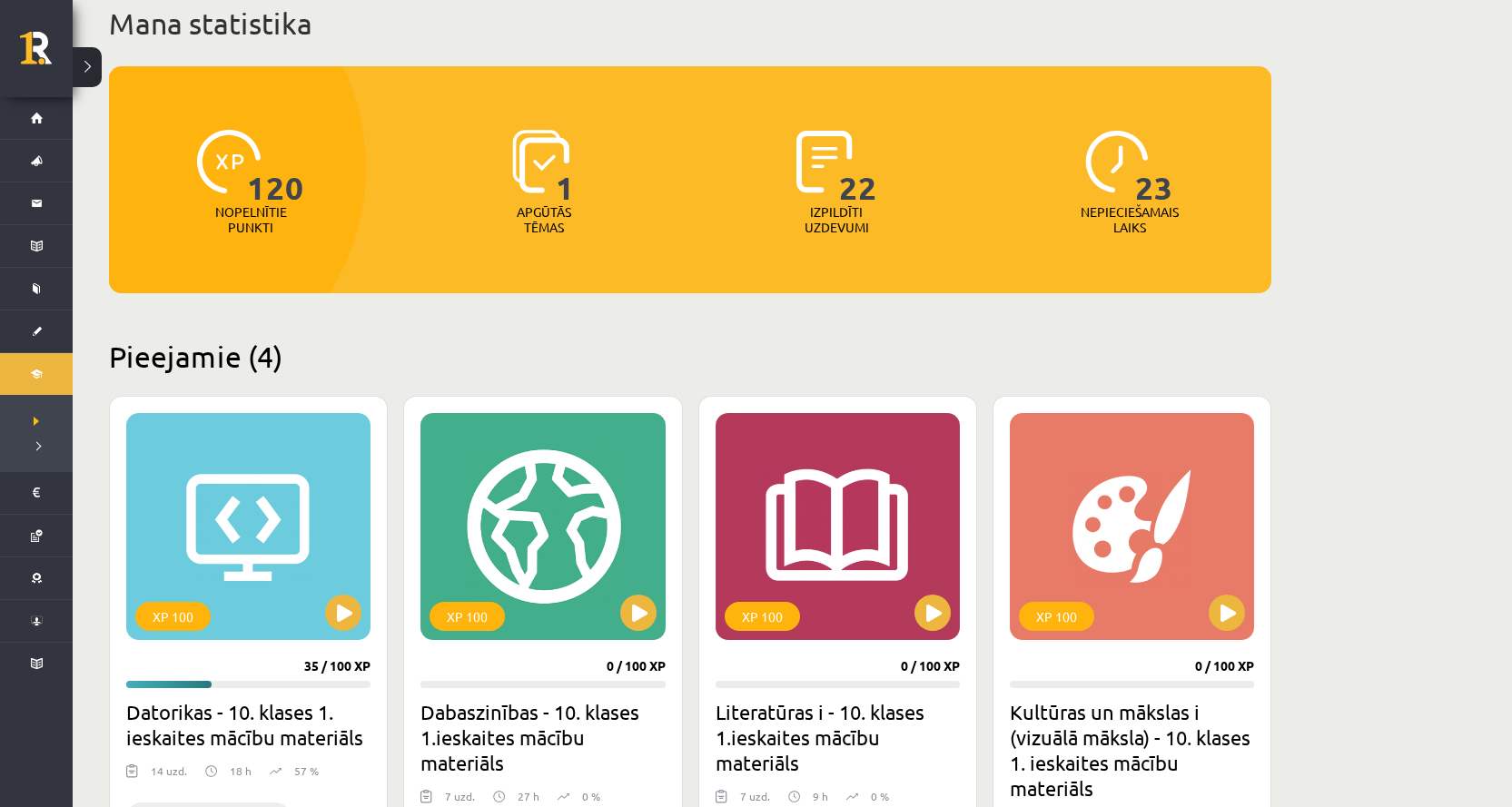
scroll to position [0, 0]
